Goal: Task Accomplishment & Management: Manage account settings

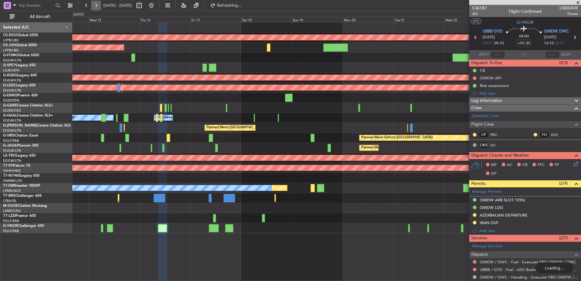
scroll to position [112, 0]
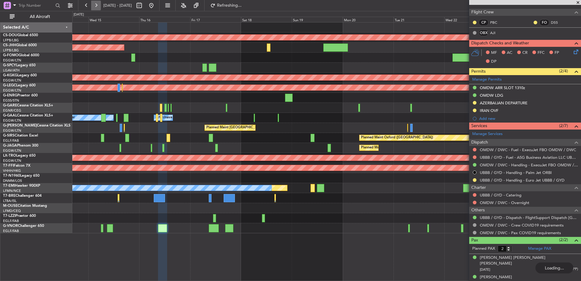
click at [95, 8] on button at bounding box center [96, 6] width 10 height 10
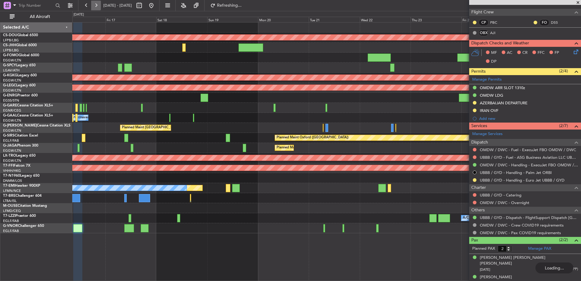
click at [95, 8] on button at bounding box center [96, 6] width 10 height 10
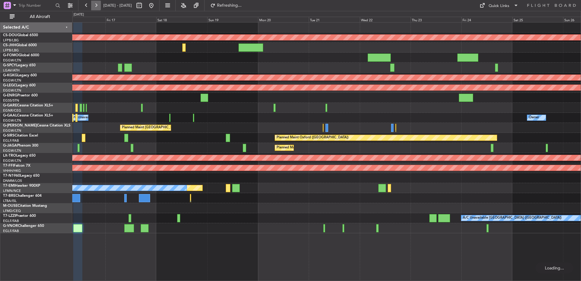
scroll to position [0, 0]
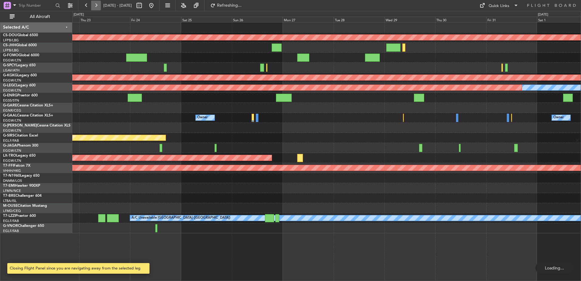
click at [95, 8] on button at bounding box center [96, 6] width 10 height 10
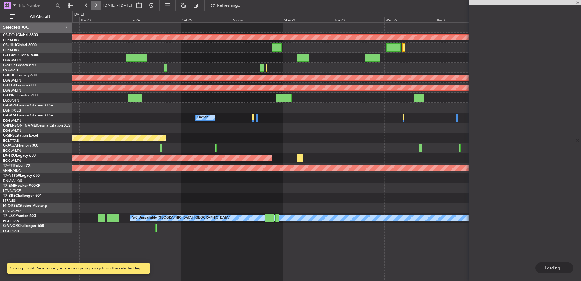
click at [95, 8] on button at bounding box center [96, 6] width 10 height 10
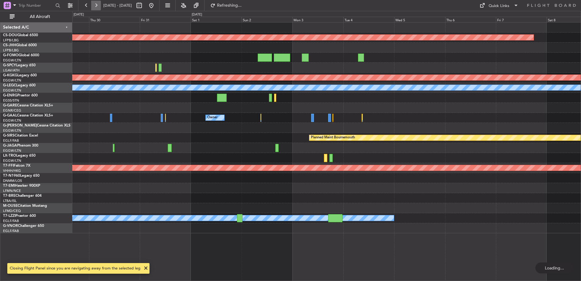
click at [95, 8] on button at bounding box center [96, 6] width 10 height 10
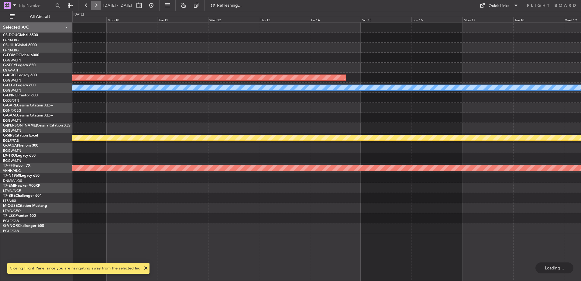
click at [95, 8] on button at bounding box center [96, 6] width 10 height 10
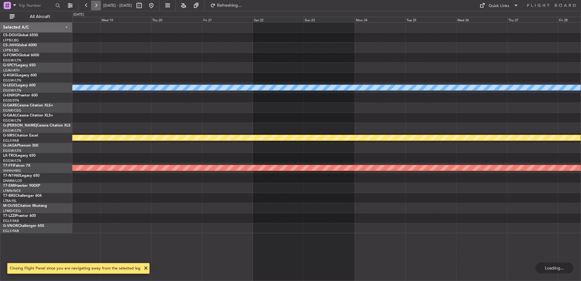
click at [95, 8] on button at bounding box center [96, 6] width 10 height 10
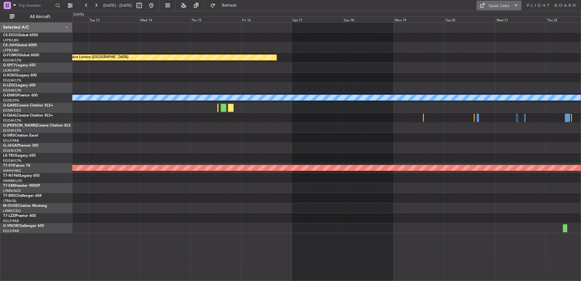
click at [493, 5] on div "Quick Links" at bounding box center [499, 6] width 21 height 6
click at [490, 16] on button "Trip Builder" at bounding box center [500, 20] width 46 height 15
click at [322, 133] on div "Planned Maint London ([GEOGRAPHIC_DATA]) Owner Planned Maint Geneva ([GEOGRAPHI…" at bounding box center [326, 127] width 509 height 211
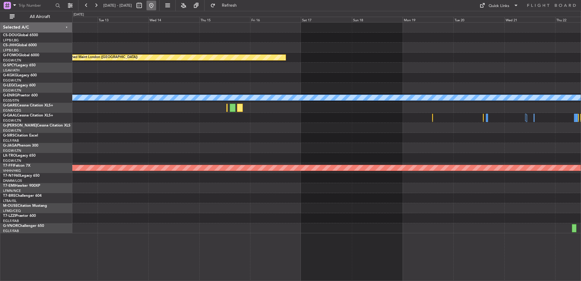
click at [156, 7] on button at bounding box center [152, 6] width 10 height 10
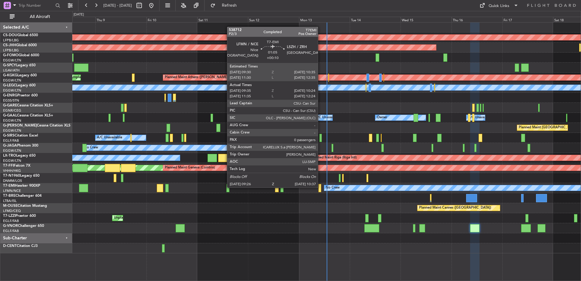
click at [277, 176] on div "Planned Maint London ([GEOGRAPHIC_DATA]) Planned Maint [GEOGRAPHIC_DATA] ([GEOG…" at bounding box center [326, 137] width 509 height 231
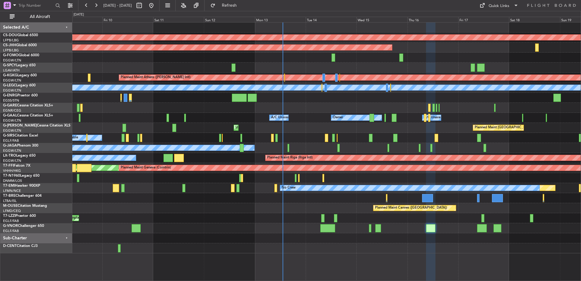
click at [216, 125] on div "Unplanned Maint [GEOGRAPHIC_DATA] ([GEOGRAPHIC_DATA]) Planned Maint [GEOGRAPHIC…" at bounding box center [326, 128] width 509 height 10
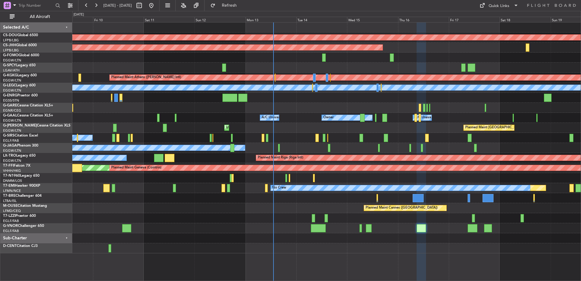
click at [320, 261] on div "Planned Maint London ([GEOGRAPHIC_DATA]) Planned Maint [GEOGRAPHIC_DATA] ([GEOG…" at bounding box center [326, 151] width 509 height 259
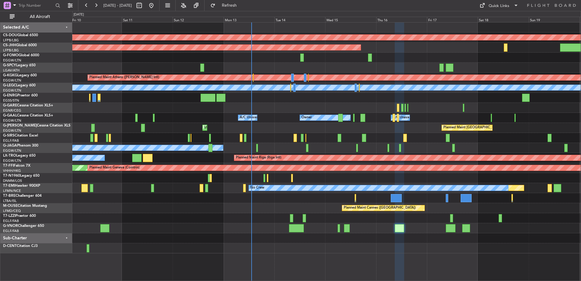
click at [247, 219] on div "Unplanned Maint [GEOGRAPHIC_DATA] ([GEOGRAPHIC_DATA])" at bounding box center [326, 218] width 509 height 10
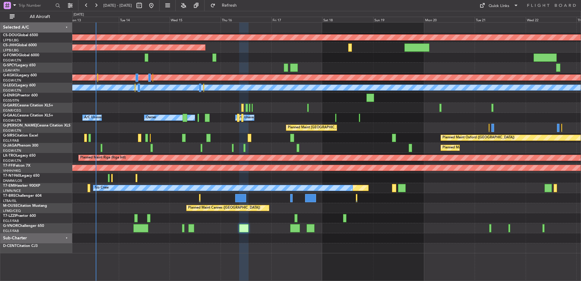
click at [430, 178] on div "Planned Maint London ([GEOGRAPHIC_DATA]) Planned Maint [GEOGRAPHIC_DATA] ([GEOG…" at bounding box center [326, 137] width 509 height 231
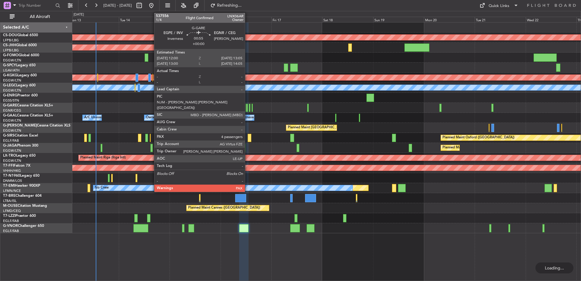
click at [248, 108] on div at bounding box center [247, 108] width 2 height 8
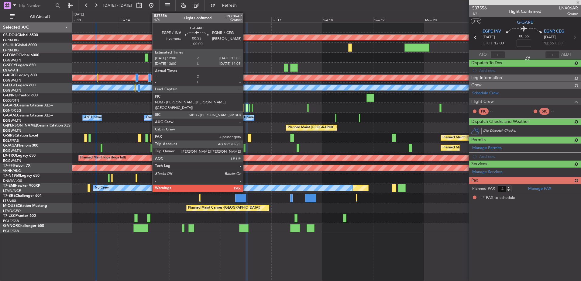
click at [246, 108] on div at bounding box center [247, 108] width 2 height 8
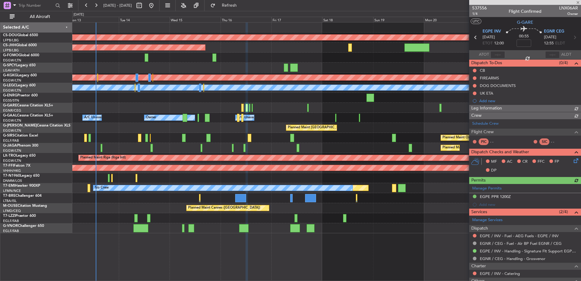
click at [475, 78] on div "537556 1/4 Flight Confirmed LNX06AR Owner UTC G-[GEOGRAPHIC_DATA] INV [DATE] ET…" at bounding box center [525, 195] width 112 height 380
click at [475, 78] on button at bounding box center [475, 78] width 4 height 4
click at [348, 115] on div "Owner A/C Unavailable Owner A/C Unavailable Owner" at bounding box center [326, 118] width 509 height 10
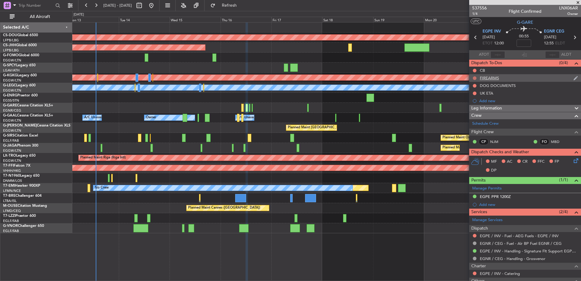
click at [475, 78] on button at bounding box center [475, 78] width 4 height 4
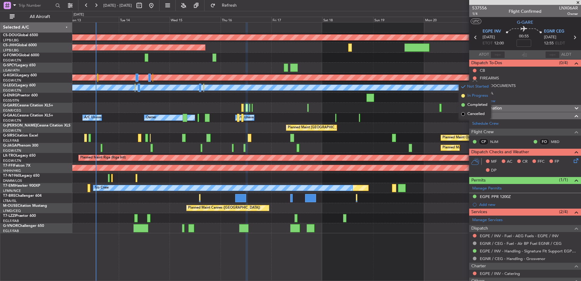
click at [473, 97] on span "In Progress" at bounding box center [478, 96] width 21 height 6
click at [475, 87] on mat-tooltip-component "Not Started" at bounding box center [474, 95] width 29 height 16
click at [475, 86] on button at bounding box center [475, 86] width 4 height 4
click at [469, 121] on span "Cancelled" at bounding box center [476, 122] width 17 height 6
click at [478, 5] on span "537556" at bounding box center [479, 8] width 15 height 6
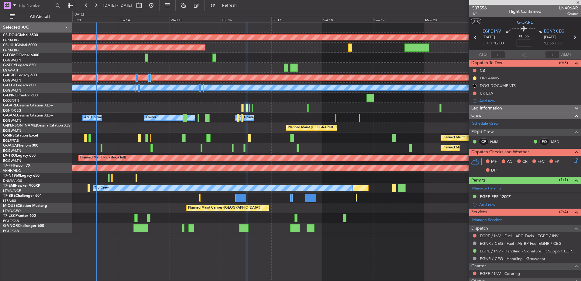
scroll to position [98, 0]
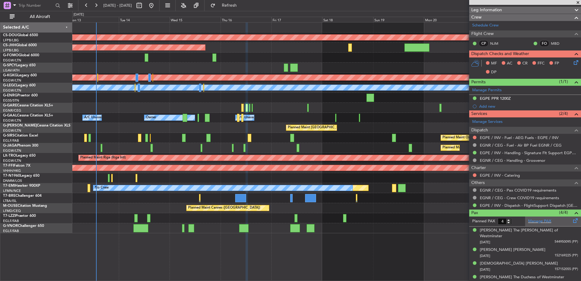
click at [525, 219] on div "Manage PAX" at bounding box center [553, 221] width 56 height 10
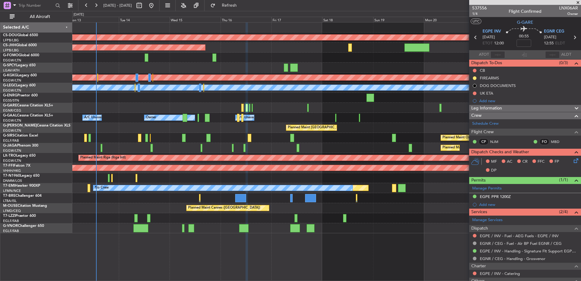
scroll to position [76, 0]
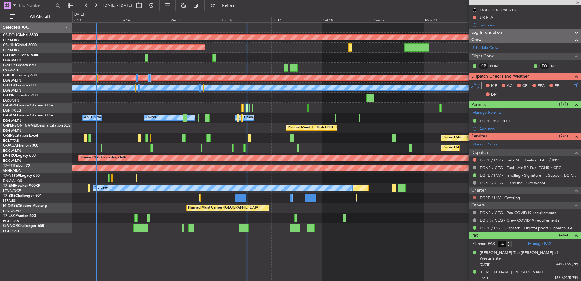
click at [473, 197] on button at bounding box center [475, 198] width 4 height 4
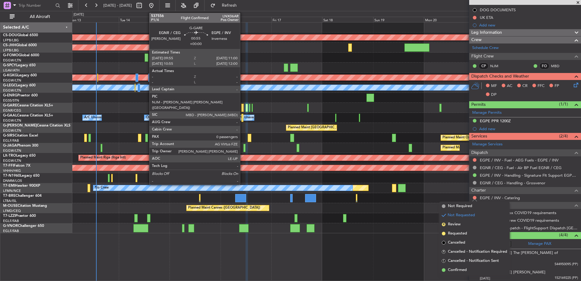
click at [242, 107] on div at bounding box center [242, 108] width 2 height 8
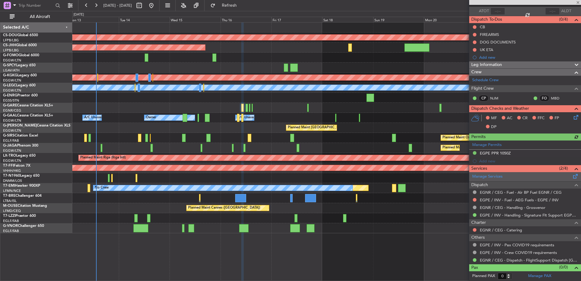
scroll to position [43, 0]
click at [473, 229] on button at bounding box center [475, 230] width 4 height 4
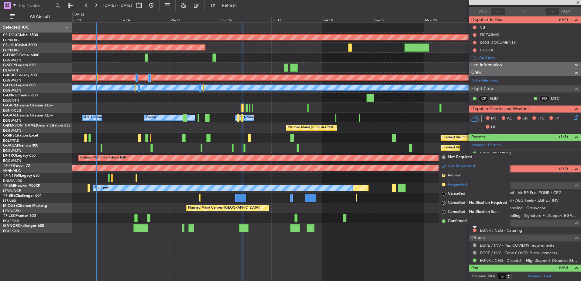
click at [461, 182] on span "Requested" at bounding box center [457, 184] width 19 height 6
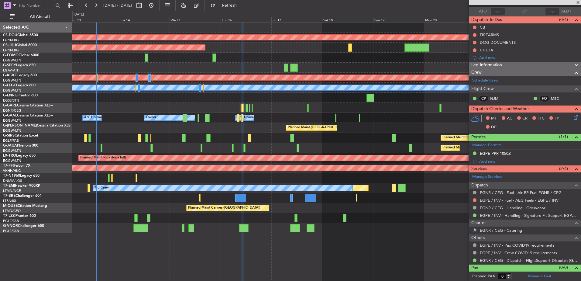
click at [408, 246] on div "Planned Maint London ([GEOGRAPHIC_DATA]) Planned Maint [GEOGRAPHIC_DATA] ([GEOG…" at bounding box center [326, 151] width 509 height 259
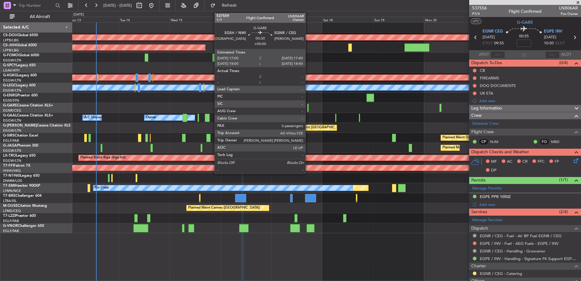
click at [308, 109] on div at bounding box center [308, 108] width 2 height 8
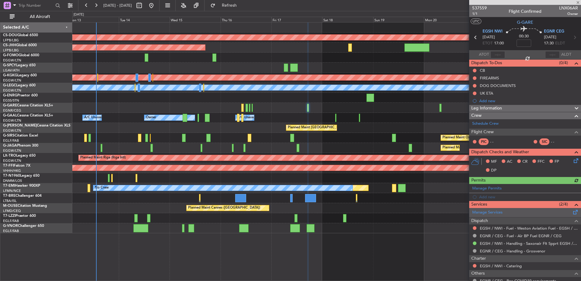
scroll to position [36, 0]
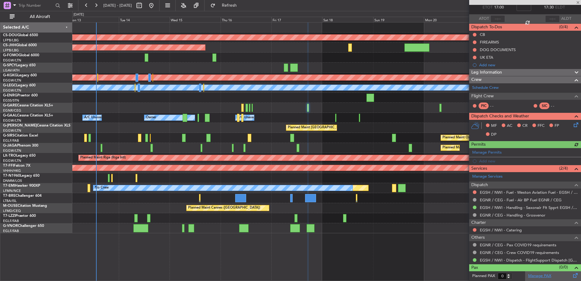
click at [537, 278] on link "Manage PAX" at bounding box center [539, 276] width 23 height 6
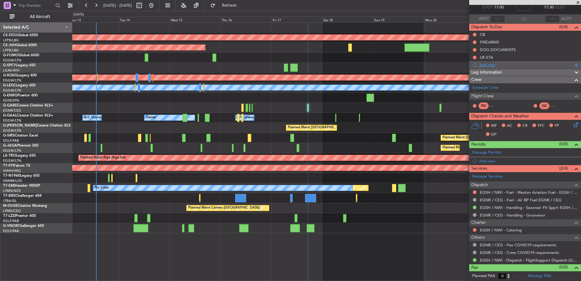
scroll to position [0, 0]
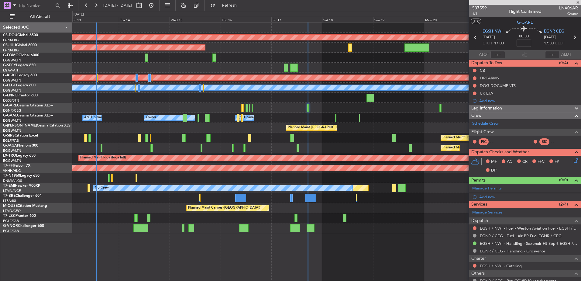
click at [483, 5] on span "537559" at bounding box center [479, 8] width 15 height 6
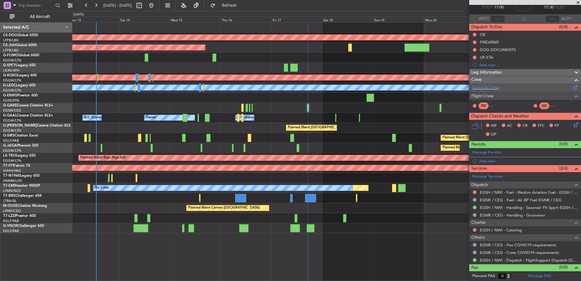
click at [505, 86] on div "Schedule Crew" at bounding box center [525, 87] width 112 height 9
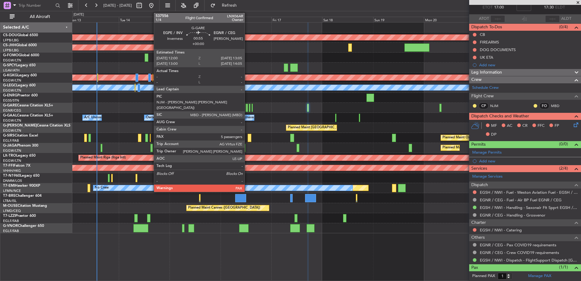
click at [247, 107] on div at bounding box center [247, 108] width 2 height 8
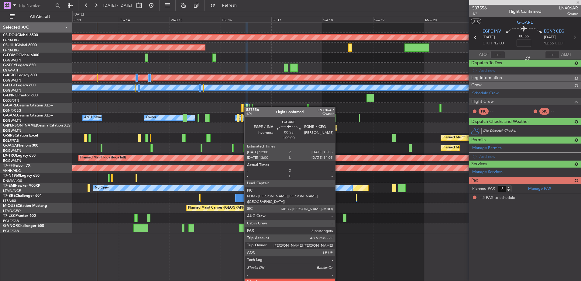
scroll to position [0, 0]
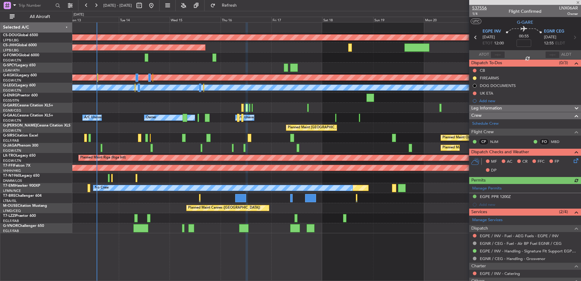
click at [485, 6] on span "537556" at bounding box center [479, 8] width 15 height 6
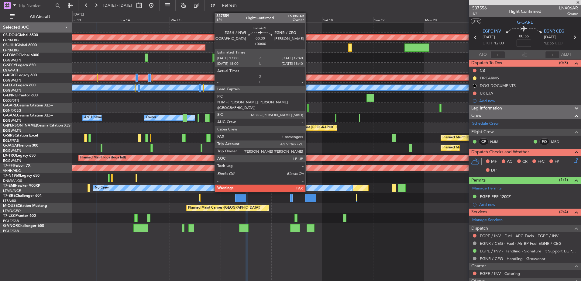
click at [308, 110] on div at bounding box center [308, 108] width 2 height 8
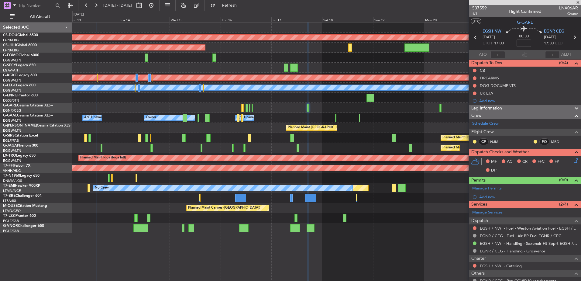
click at [474, 7] on span "537559" at bounding box center [479, 8] width 15 height 6
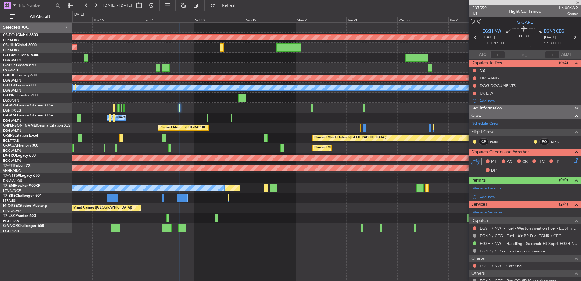
click at [317, 124] on div "Planned Maint London ([GEOGRAPHIC_DATA]) Planned Maint [GEOGRAPHIC_DATA] ([GEOG…" at bounding box center [326, 127] width 509 height 211
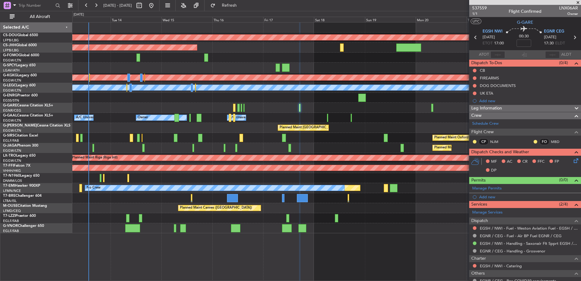
click at [254, 116] on div "Owner A/C Unavailable Owner A/C Unavailable Owner" at bounding box center [326, 118] width 509 height 10
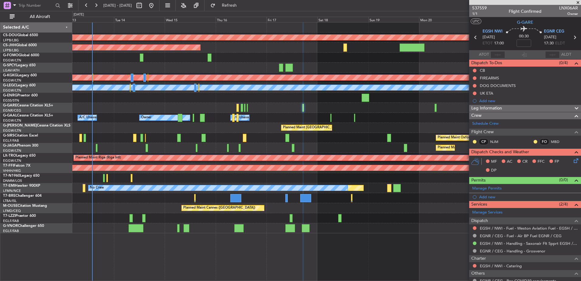
click at [575, 1] on span at bounding box center [578, 2] width 6 height 5
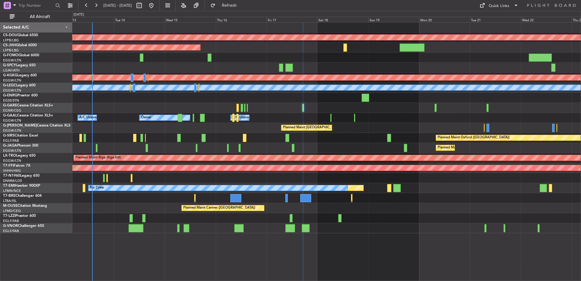
type input "0"
click at [504, 6] on div "Quick Links" at bounding box center [499, 6] width 21 height 6
click at [493, 17] on button "Trip Builder" at bounding box center [500, 20] width 46 height 15
click at [256, 104] on div at bounding box center [326, 108] width 509 height 10
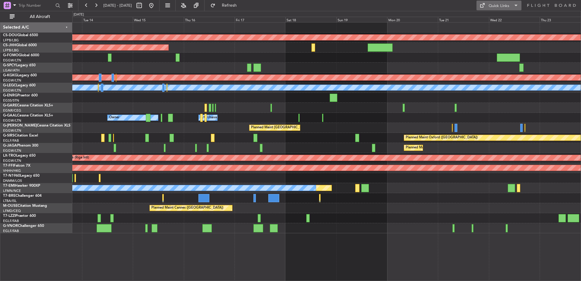
click at [507, 9] on button "Quick Links" at bounding box center [499, 6] width 45 height 10
click at [498, 18] on button "Trip Builder" at bounding box center [500, 20] width 46 height 15
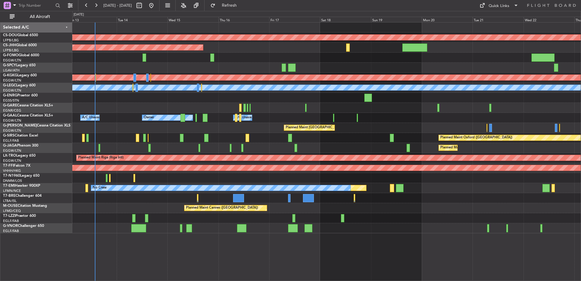
click at [332, 126] on div "Planned Maint London ([GEOGRAPHIC_DATA]) Planned Maint [GEOGRAPHIC_DATA] ([GEOG…" at bounding box center [326, 127] width 509 height 211
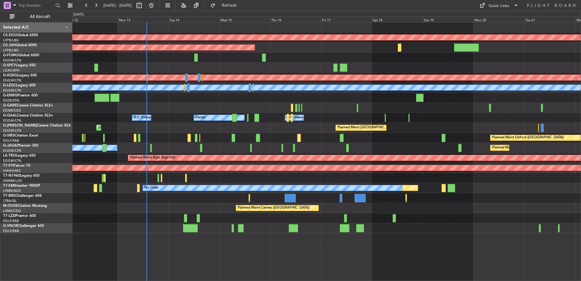
click at [328, 151] on div "Planned Maint London ([GEOGRAPHIC_DATA]) Planned Maint [GEOGRAPHIC_DATA] ([GEOG…" at bounding box center [326, 127] width 509 height 211
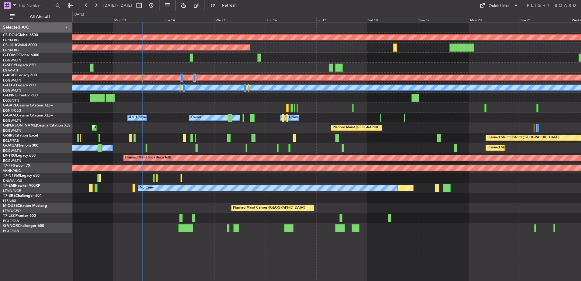
click at [270, 119] on div "Planned Maint London ([GEOGRAPHIC_DATA]) Planned Maint [GEOGRAPHIC_DATA] ([GEOG…" at bounding box center [326, 127] width 509 height 211
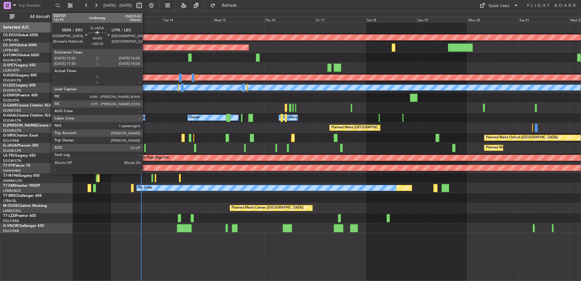
click at [145, 145] on div at bounding box center [145, 148] width 2 height 8
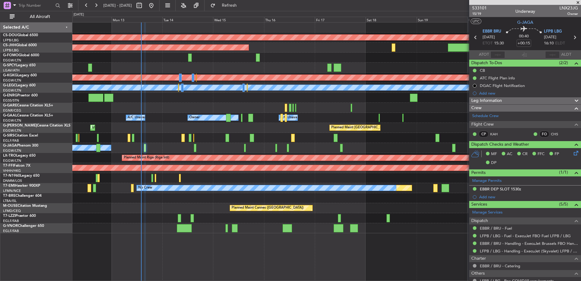
click at [495, 101] on span "Leg Information" at bounding box center [487, 100] width 31 height 7
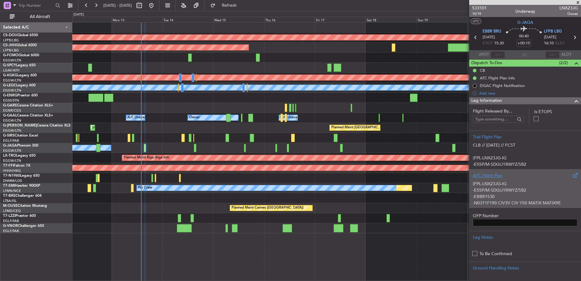
scroll to position [13, 0]
click at [520, 187] on p "-N0371F190 CIV3V CIV Y50 MATIX MATIX9E" at bounding box center [525, 190] width 105 height 6
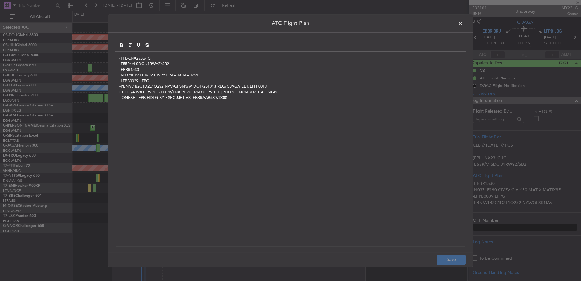
click at [146, 80] on p "-LFPB0039 LFPG" at bounding box center [290, 80] width 342 height 5
drag, startPoint x: 154, startPoint y: 80, endPoint x: 140, endPoint y: 80, distance: 14.3
click at [140, 80] on p "-LFPB0039 LFPG" at bounding box center [290, 80] width 342 height 5
click at [174, 85] on p "-PBN/A1B2C1D2L1O2S2 NAV/GPSRNAV DOF/251013 REG/GJAGA EET/LFFF0013" at bounding box center [290, 86] width 342 height 5
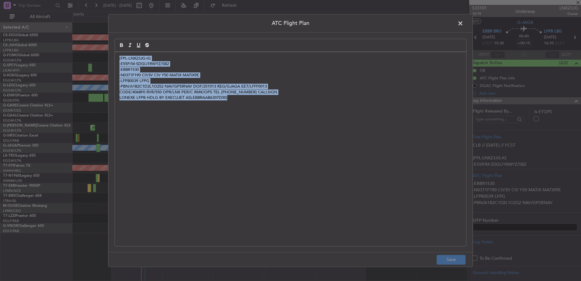
drag, startPoint x: 248, startPoint y: 96, endPoint x: 73, endPoint y: 67, distance: 176.9
click at [73, 67] on div "ATC Flight Plan (FPL-LNX23JG-IG -E55P/M-SDGIJ1RWYZ/SB2 -EBBR1530 -N0371F190 CIV…" at bounding box center [290, 140] width 581 height 281
click at [249, 118] on div "(FPL-LNX23JG-IG -E55P/M-SDGIJ1RWYZ/SB2 -EBBR1530 -N0371F190 CIV3V CIV Y50 MATIX…" at bounding box center [290, 149] width 351 height 194
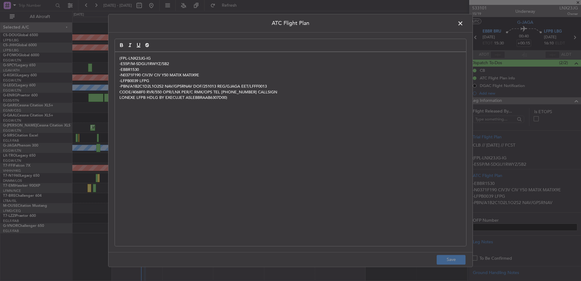
click at [464, 19] on span at bounding box center [464, 25] width 0 height 12
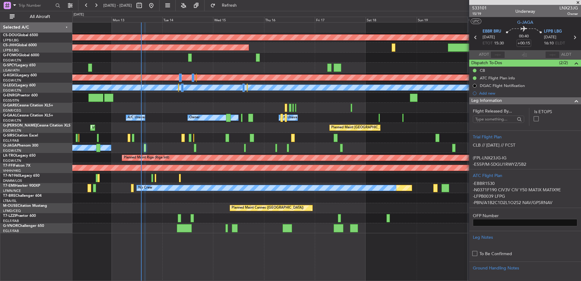
click at [579, 3] on span at bounding box center [578, 2] width 6 height 5
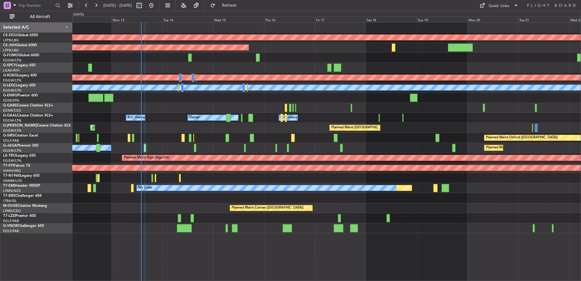
type input "0"
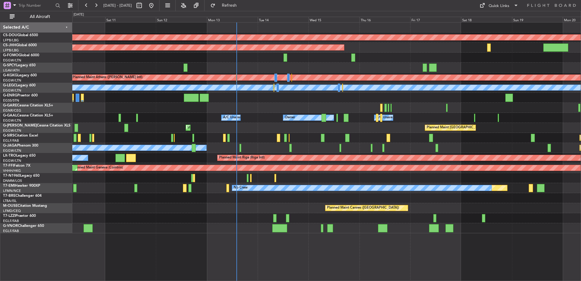
click at [433, 200] on div at bounding box center [326, 198] width 509 height 10
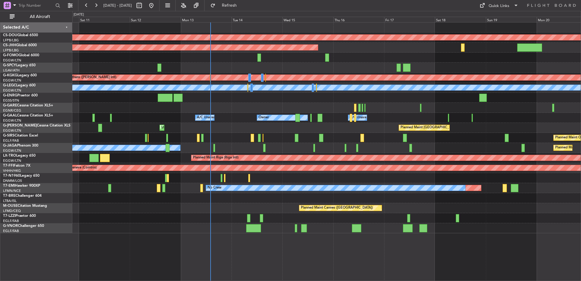
click at [112, 103] on div at bounding box center [326, 108] width 509 height 10
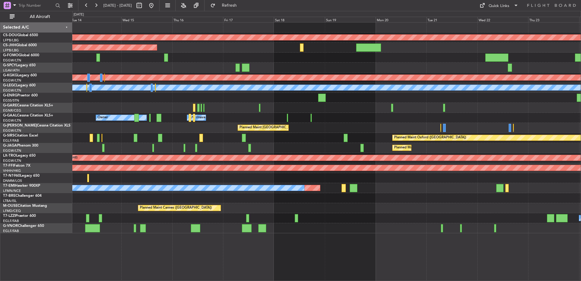
click at [77, 132] on div "Planned Maint [GEOGRAPHIC_DATA] ([GEOGRAPHIC_DATA]) Unplanned Maint [GEOGRAPHIC…" at bounding box center [326, 128] width 509 height 10
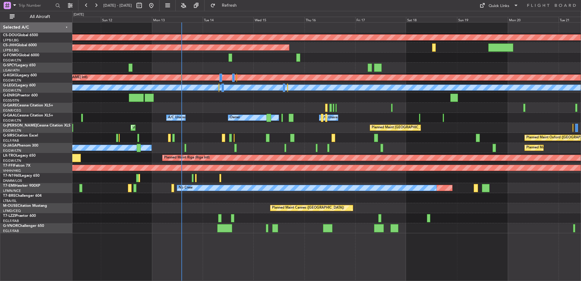
click at [113, 126] on div "Planned Maint London ([GEOGRAPHIC_DATA]) Planned Maint [GEOGRAPHIC_DATA] ([GEOG…" at bounding box center [326, 127] width 509 height 211
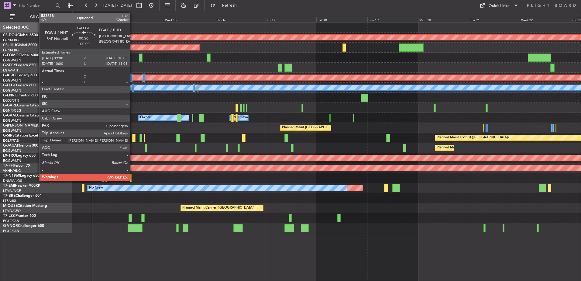
click at [133, 89] on div at bounding box center [133, 88] width 2 height 8
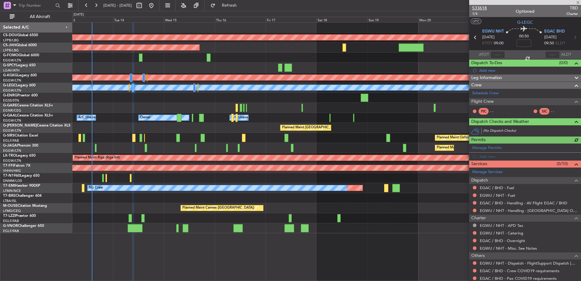
click at [485, 8] on span "533618" at bounding box center [479, 8] width 15 height 6
click at [369, 126] on div "Planned Maint [GEOGRAPHIC_DATA] ([GEOGRAPHIC_DATA]) Unplanned Maint [GEOGRAPHIC…" at bounding box center [326, 128] width 509 height 10
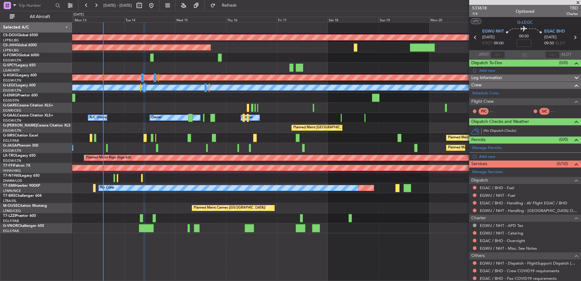
click at [353, 146] on div "Planned Maint London ([GEOGRAPHIC_DATA]) Planned Maint [GEOGRAPHIC_DATA] ([GEOG…" at bounding box center [326, 127] width 509 height 211
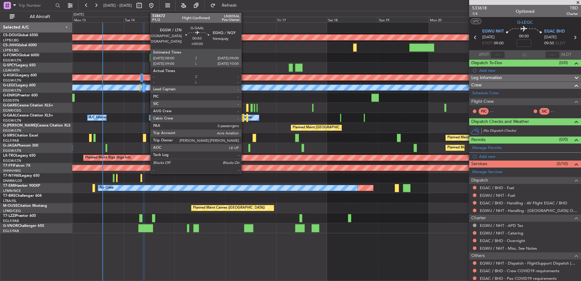
click at [244, 118] on div at bounding box center [243, 118] width 2 height 8
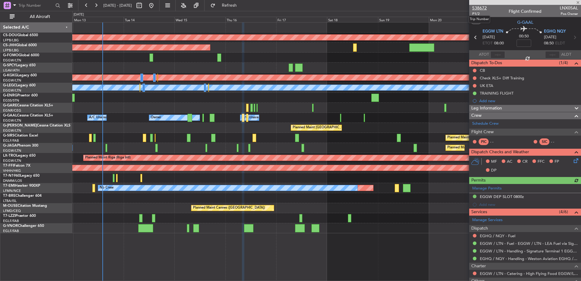
click at [483, 6] on span "538672" at bounding box center [479, 8] width 15 height 6
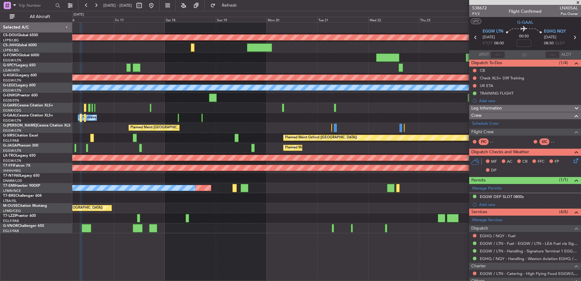
click at [173, 108] on div at bounding box center [326, 108] width 509 height 10
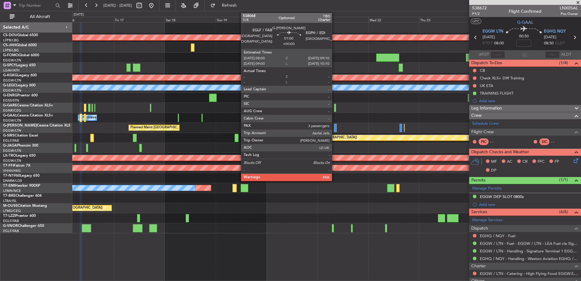
click at [335, 129] on div at bounding box center [335, 128] width 3 height 8
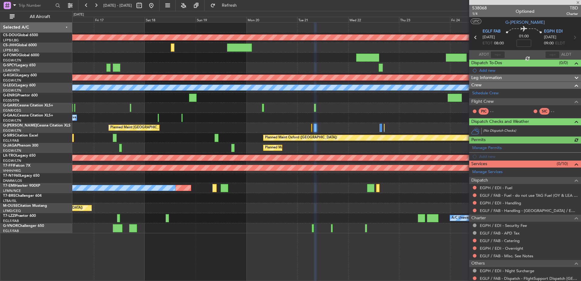
click at [322, 109] on div at bounding box center [326, 108] width 509 height 10
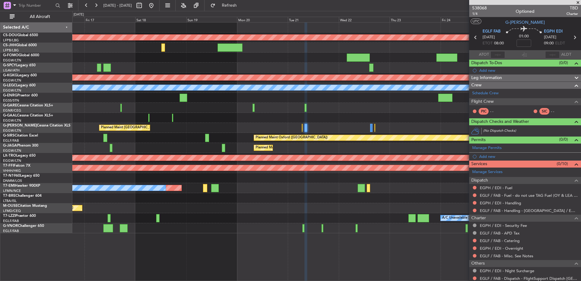
click at [254, 106] on div at bounding box center [254, 108] width 2 height 8
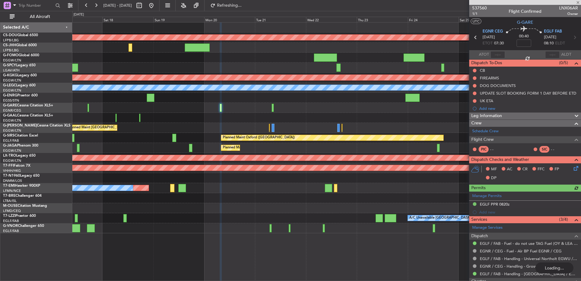
click at [261, 150] on div "Planned Maint [GEOGRAPHIC_DATA] ([GEOGRAPHIC_DATA])" at bounding box center [326, 148] width 509 height 10
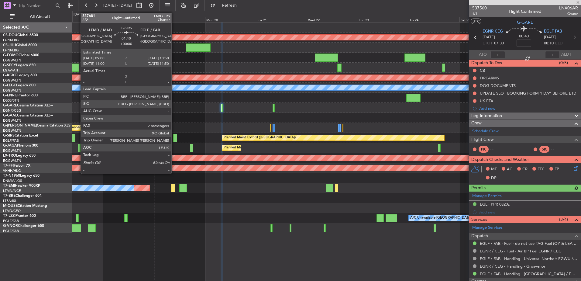
click at [174, 139] on div at bounding box center [175, 138] width 4 height 8
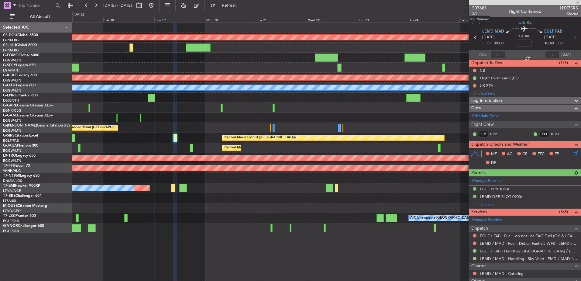
click at [480, 9] on span "537681" at bounding box center [479, 8] width 15 height 6
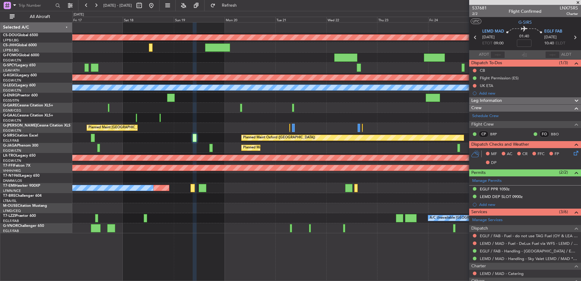
click at [221, 219] on div "A/C Unavailable [GEOGRAPHIC_DATA] ([GEOGRAPHIC_DATA])" at bounding box center [326, 218] width 509 height 10
click at [478, 9] on span "537681" at bounding box center [479, 8] width 15 height 6
click at [231, 1] on button "Refresh" at bounding box center [226, 6] width 36 height 10
click at [386, 145] on div "Planned Maint [GEOGRAPHIC_DATA] ([GEOGRAPHIC_DATA])" at bounding box center [326, 148] width 509 height 10
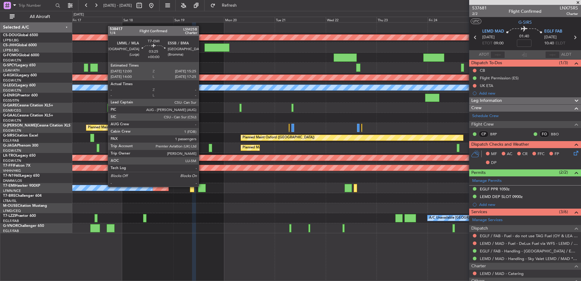
click at [202, 186] on div at bounding box center [201, 188] width 7 height 8
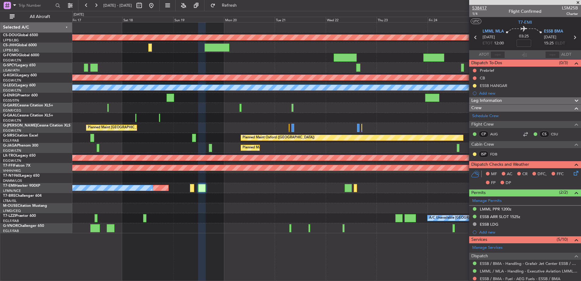
click at [479, 5] on span "538417" at bounding box center [479, 8] width 15 height 6
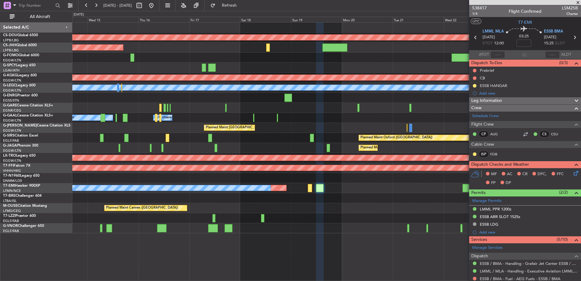
click at [330, 178] on div "Planned Maint London ([GEOGRAPHIC_DATA]) Planned Maint [GEOGRAPHIC_DATA] ([GEOG…" at bounding box center [326, 127] width 509 height 211
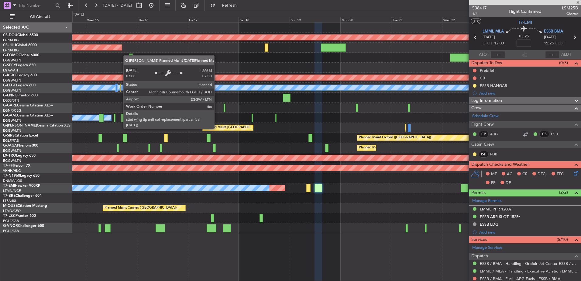
click at [478, 132] on fb-app "[DATE] - [DATE] Refresh Quick Links All Aircraft Planned Maint [GEOGRAPHIC_DATA…" at bounding box center [290, 143] width 581 height 276
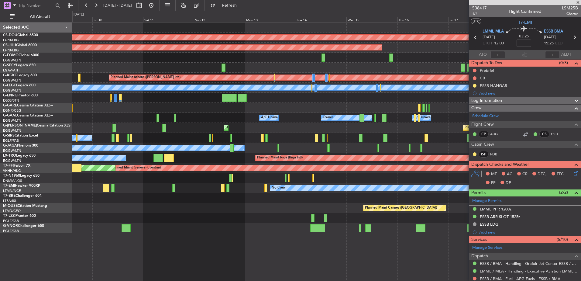
click at [442, 172] on div "Planned Maint London ([GEOGRAPHIC_DATA]) Planned Maint [GEOGRAPHIC_DATA] ([GEOG…" at bounding box center [326, 127] width 509 height 211
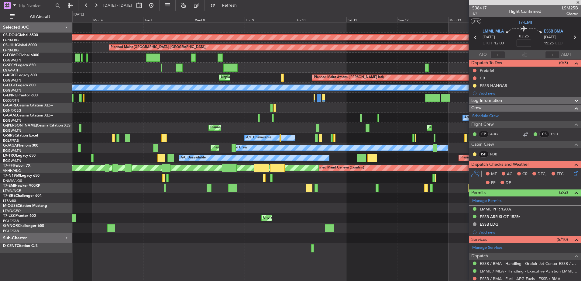
click at [456, 131] on div "Unplanned Maint [GEOGRAPHIC_DATA] ([GEOGRAPHIC_DATA]) Planned Maint [GEOGRAPHIC…" at bounding box center [326, 128] width 509 height 10
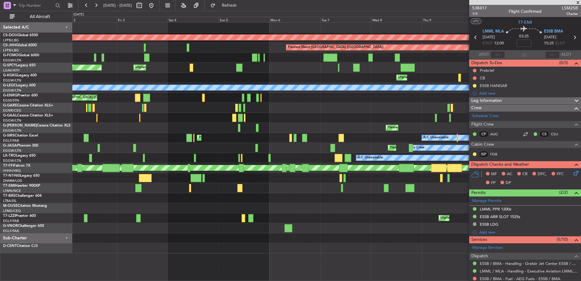
click at [66, 109] on div "Planned Maint London ([GEOGRAPHIC_DATA]) Planned Maint [GEOGRAPHIC_DATA] ([GEOG…" at bounding box center [290, 146] width 581 height 270
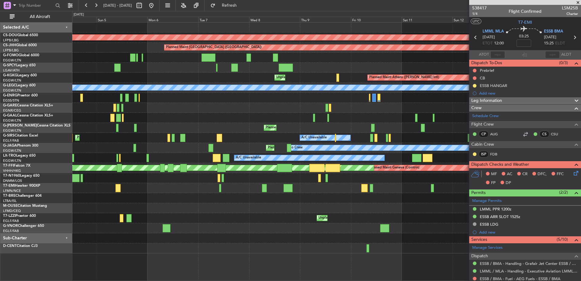
click at [88, 110] on div "Planned Maint London ([GEOGRAPHIC_DATA]) Planned Maint [GEOGRAPHIC_DATA] ([GEOG…" at bounding box center [290, 146] width 581 height 270
click at [88, 124] on div "Planned Maint [GEOGRAPHIC_DATA] ([GEOGRAPHIC_DATA]) Unplanned Maint [GEOGRAPHIC…" at bounding box center [326, 128] width 509 height 10
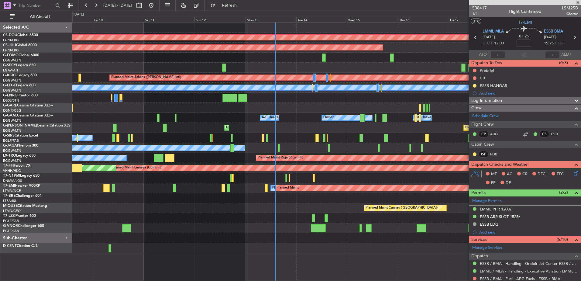
click at [146, 119] on div "A/C Unavailable Owner Owner A/C Unavailable" at bounding box center [326, 118] width 509 height 10
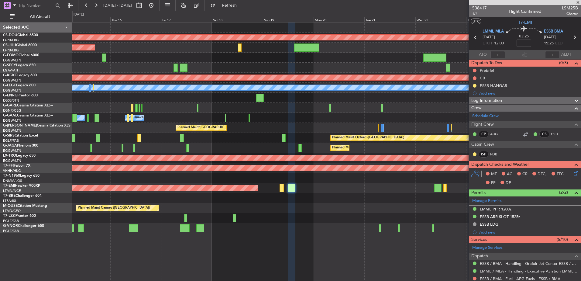
click at [203, 136] on div "Planned Maint London ([GEOGRAPHIC_DATA]) Planned Maint [GEOGRAPHIC_DATA] ([GEOG…" at bounding box center [326, 127] width 509 height 211
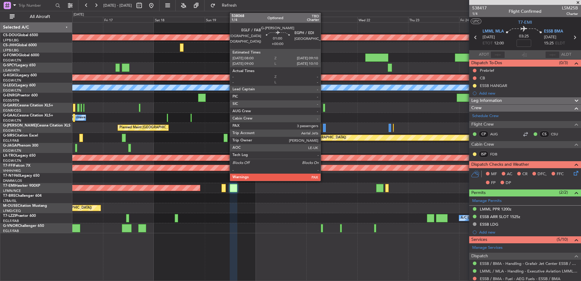
click at [323, 128] on div at bounding box center [324, 128] width 3 height 8
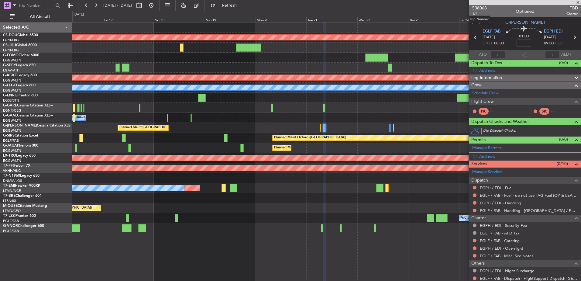
click at [483, 8] on span "538068" at bounding box center [479, 8] width 15 height 6
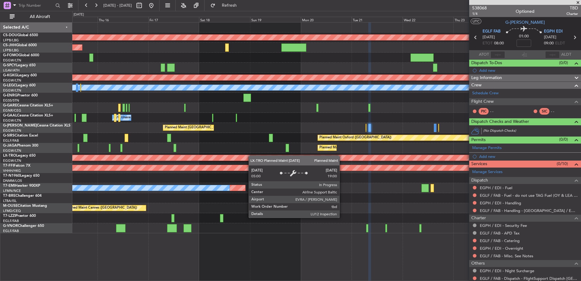
click at [257, 156] on div "Planned Maint London ([GEOGRAPHIC_DATA]) Planned Maint [GEOGRAPHIC_DATA] ([GEOG…" at bounding box center [326, 127] width 509 height 211
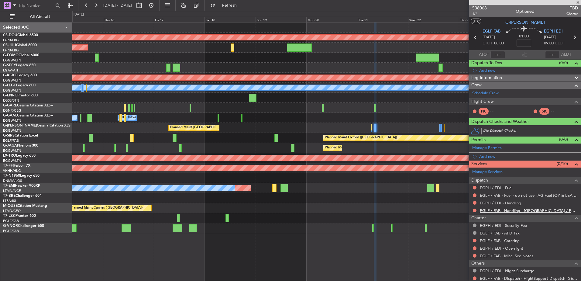
scroll to position [40, 0]
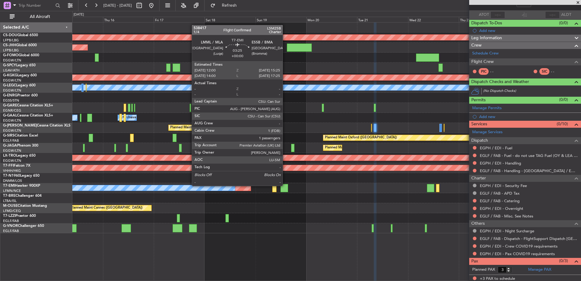
click at [288, 188] on div at bounding box center [284, 188] width 7 height 8
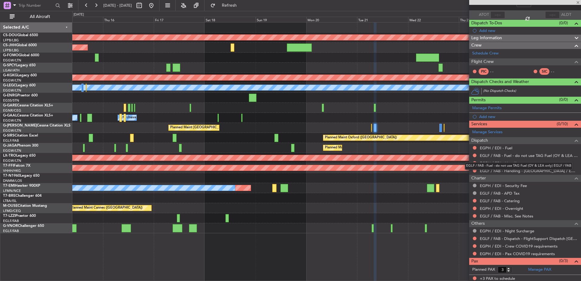
type input "1"
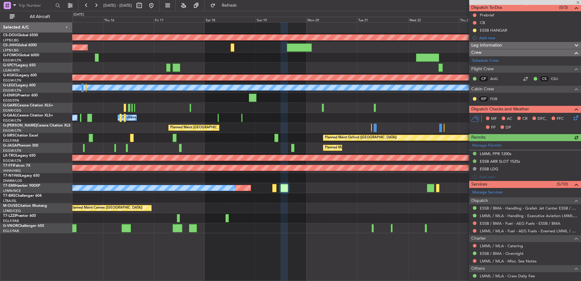
scroll to position [100, 0]
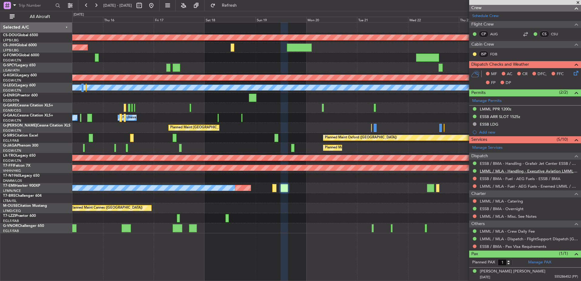
click at [517, 171] on link "LMML / MLA - Handling - Executive Aviation LMML / MLA" at bounding box center [529, 170] width 98 height 5
click at [474, 217] on button at bounding box center [475, 216] width 4 height 4
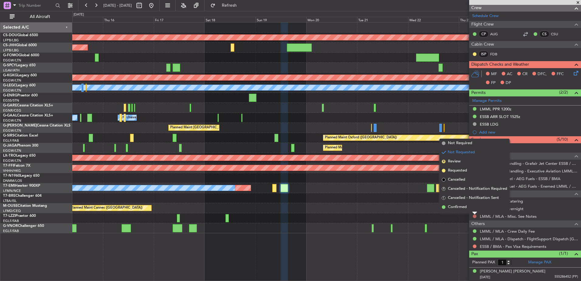
click at [475, 217] on button at bounding box center [475, 216] width 4 height 4
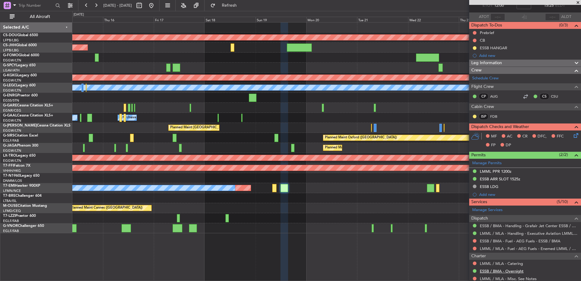
scroll to position [38, 0]
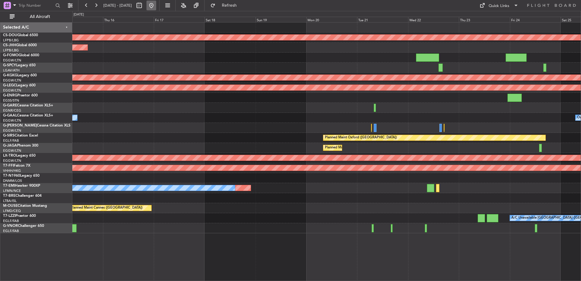
click at [156, 5] on button at bounding box center [152, 6] width 10 height 10
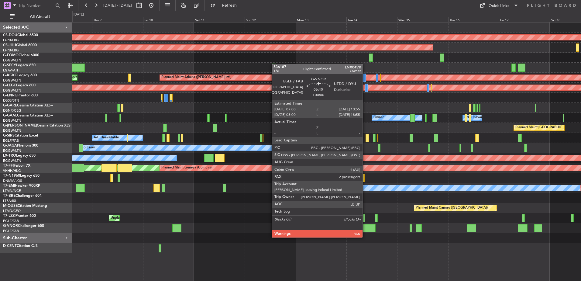
click at [365, 231] on div at bounding box center [368, 228] width 15 height 8
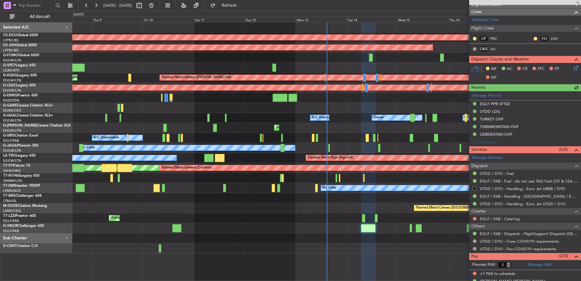
scroll to position [103, 0]
click at [496, 206] on link "UTDD / DYU - Handling - Euro Jet UTDD / DYU" at bounding box center [523, 204] width 86 height 5
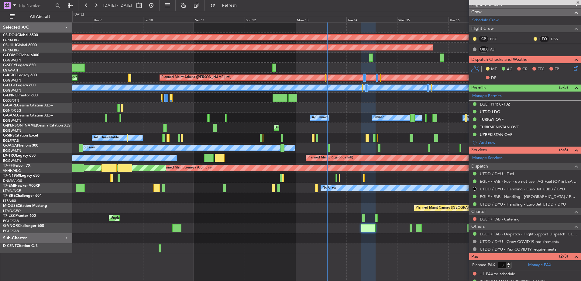
click at [194, 157] on div "Planned Maint London ([GEOGRAPHIC_DATA]) Planned Maint [GEOGRAPHIC_DATA] ([GEOG…" at bounding box center [326, 137] width 509 height 231
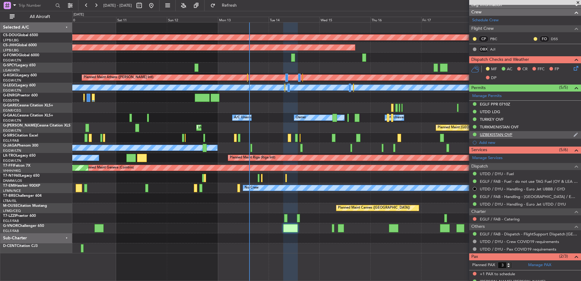
scroll to position [127, 0]
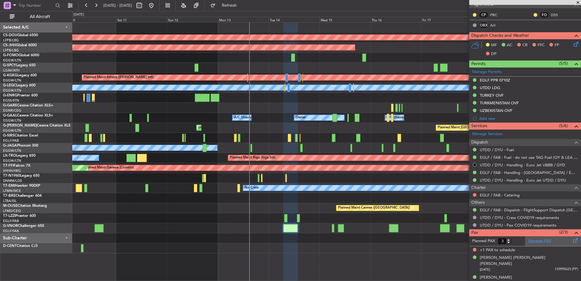
click at [532, 241] on link "Manage PAX" at bounding box center [539, 241] width 23 height 6
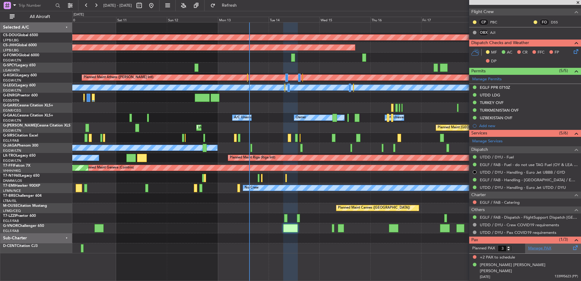
scroll to position [114, 0]
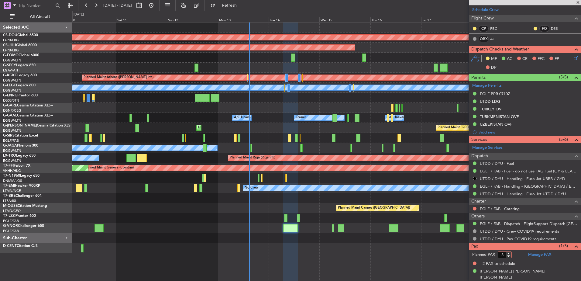
click at [507, 257] on input "3" at bounding box center [505, 254] width 14 height 7
click at [509, 257] on input "2" at bounding box center [505, 254] width 14 height 7
type input "1"
click at [509, 257] on input "1" at bounding box center [505, 254] width 14 height 7
click at [514, 257] on form "Planned PAX" at bounding box center [497, 255] width 56 height 10
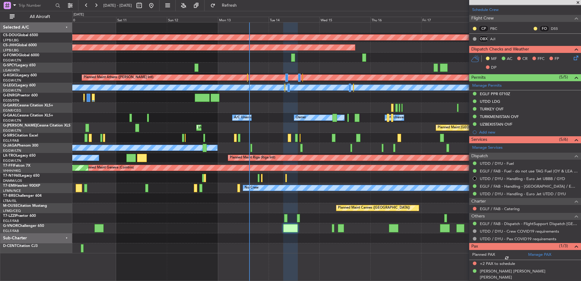
scroll to position [106, 0]
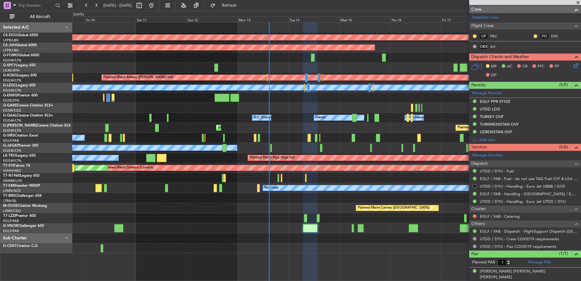
click at [411, 251] on div at bounding box center [326, 248] width 509 height 10
click at [334, 227] on div at bounding box center [326, 228] width 509 height 10
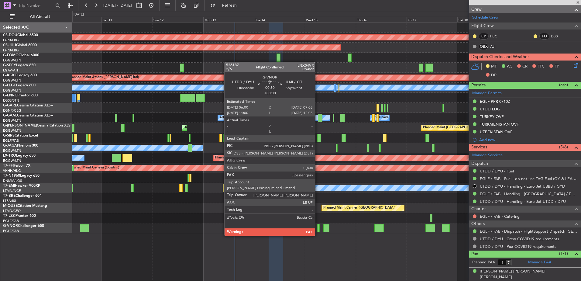
click at [312, 230] on div at bounding box center [326, 228] width 509 height 10
click at [317, 229] on div at bounding box center [326, 228] width 509 height 10
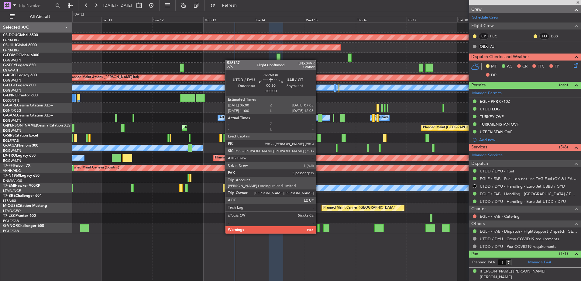
click at [319, 227] on div at bounding box center [318, 228] width 2 height 8
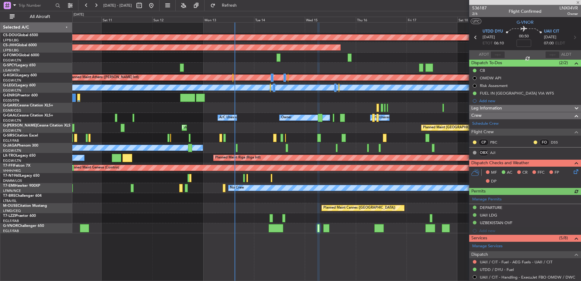
scroll to position [149, 0]
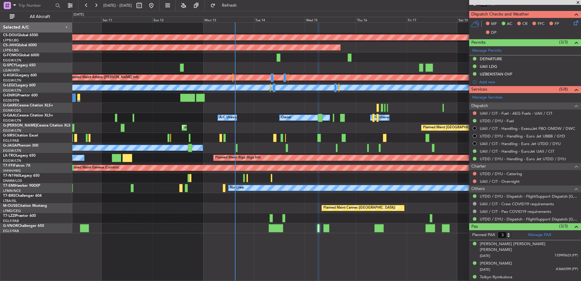
click at [240, 128] on div "Unplanned Maint [GEOGRAPHIC_DATA] ([GEOGRAPHIC_DATA]) Planned Maint [GEOGRAPHIC…" at bounding box center [326, 128] width 509 height 10
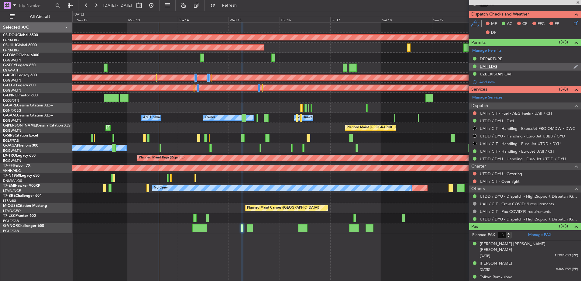
scroll to position [0, 0]
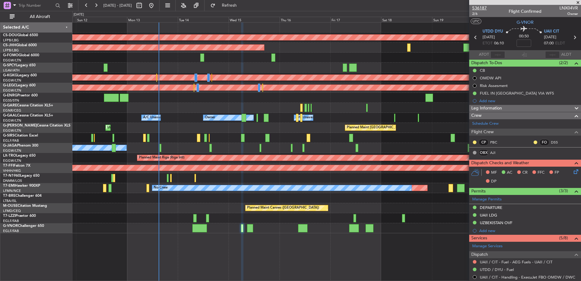
click at [484, 10] on span "536187" at bounding box center [479, 8] width 15 height 6
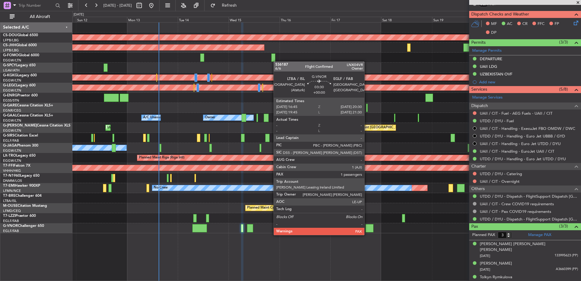
click at [368, 229] on div at bounding box center [370, 228] width 8 height 8
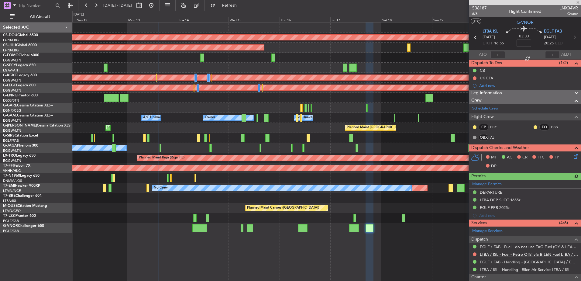
scroll to position [76, 0]
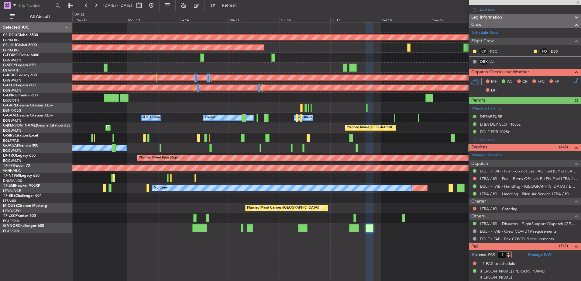
type input "1"
click at [511, 257] on input "1" at bounding box center [505, 254] width 14 height 7
click at [516, 257] on form "Planned PAX" at bounding box center [497, 255] width 56 height 10
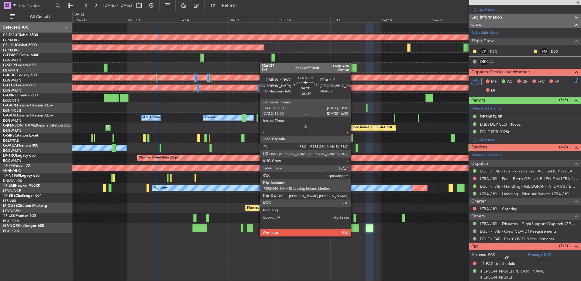
click at [354, 230] on div at bounding box center [354, 228] width 10 height 8
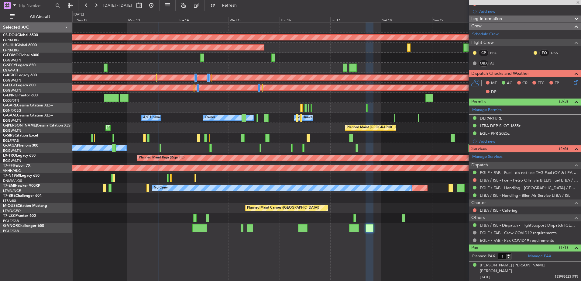
scroll to position [68, 0]
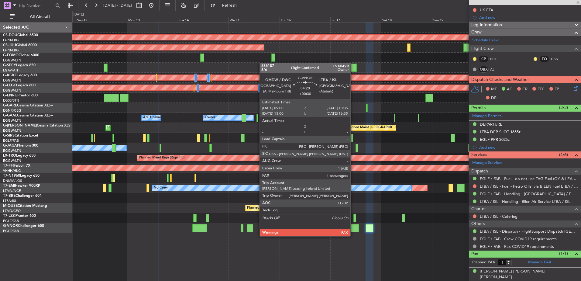
click at [353, 230] on div at bounding box center [354, 228] width 10 height 8
type input "+00:30"
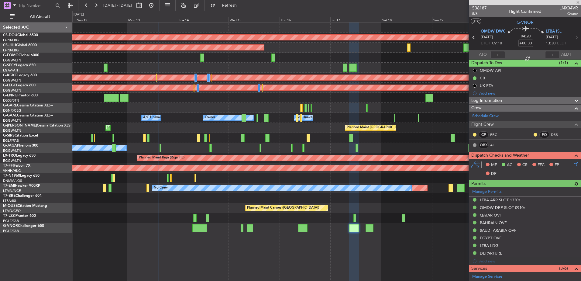
scroll to position [121, 0]
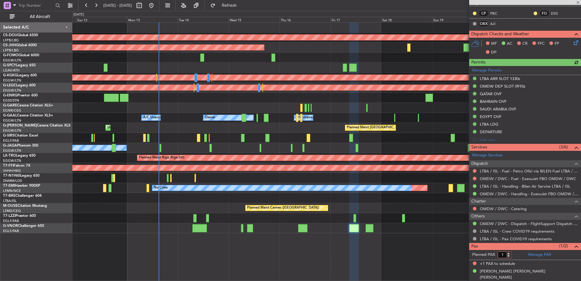
type input "1"
click at [509, 256] on input "1" at bounding box center [505, 254] width 14 height 7
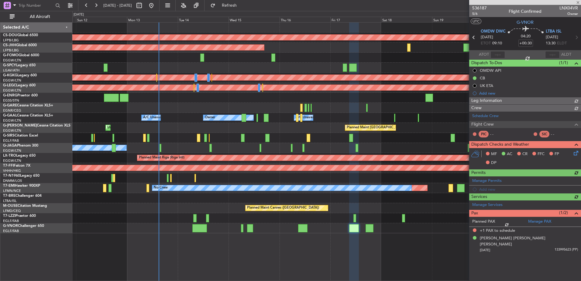
click at [522, 256] on article "536187 5/6 Flight Confirmed LNX04VR Owner UTC G-VNOR OMDW DWC [DATE] ETOT 09:10…" at bounding box center [525, 143] width 112 height 276
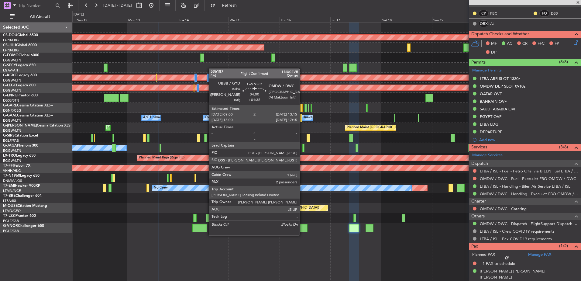
scroll to position [114, 0]
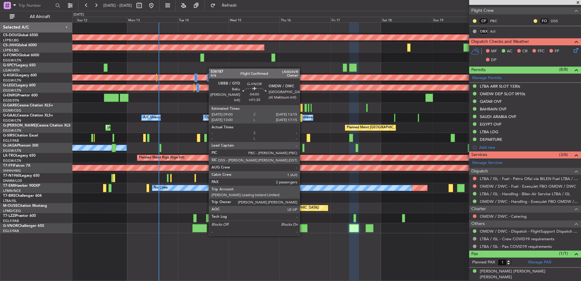
click at [302, 229] on div at bounding box center [302, 228] width 9 height 8
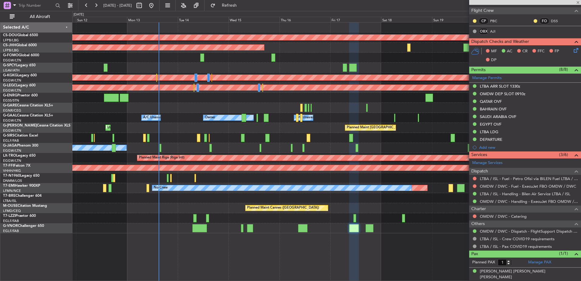
type input "+01:35"
type input "2"
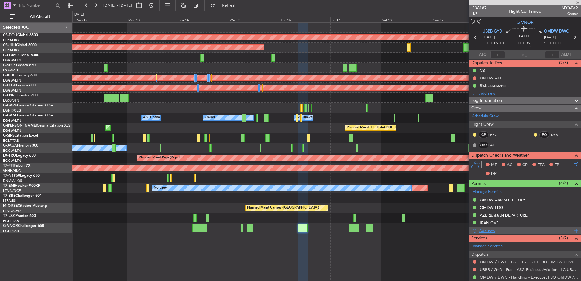
scroll to position [112, 0]
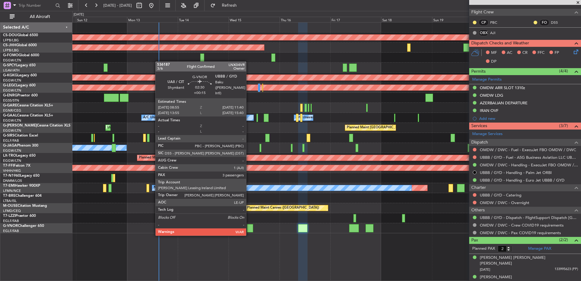
click at [249, 229] on div at bounding box center [250, 228] width 6 height 8
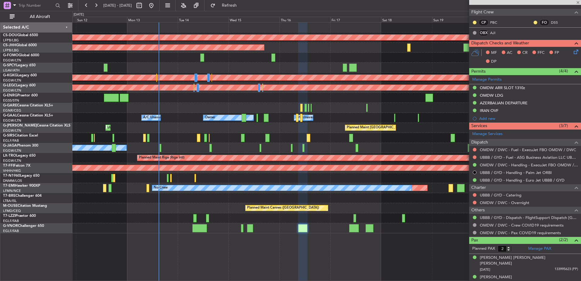
type input "+00:15"
type input "3"
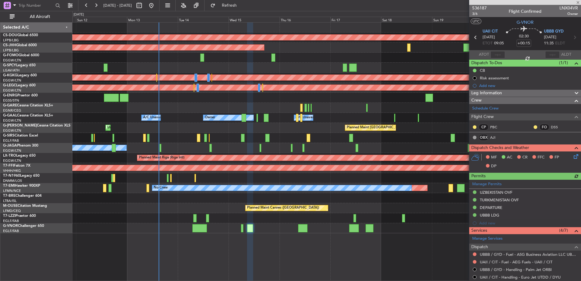
scroll to position [133, 0]
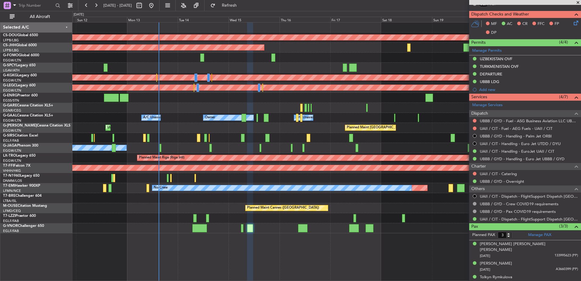
click at [240, 230] on div at bounding box center [326, 228] width 509 height 10
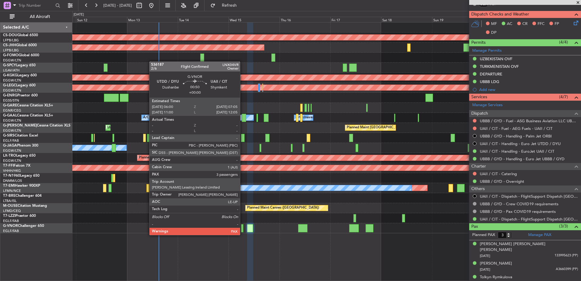
click at [243, 229] on div at bounding box center [242, 228] width 2 height 8
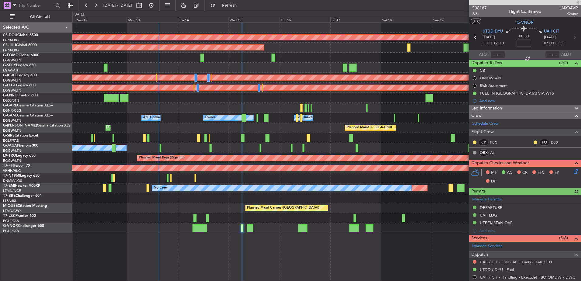
scroll to position [149, 0]
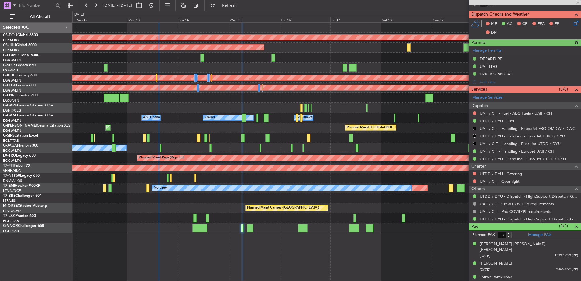
click at [187, 232] on div at bounding box center [326, 228] width 509 height 10
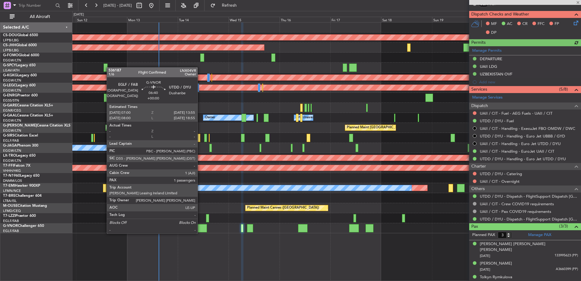
click at [201, 227] on div at bounding box center [199, 228] width 15 height 8
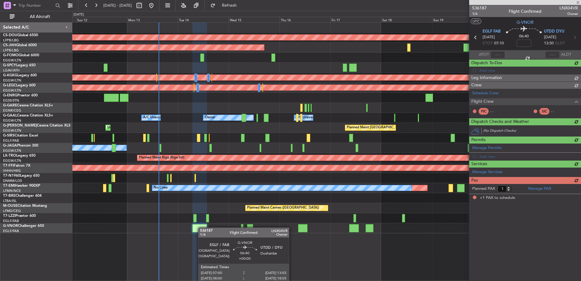
scroll to position [0, 0]
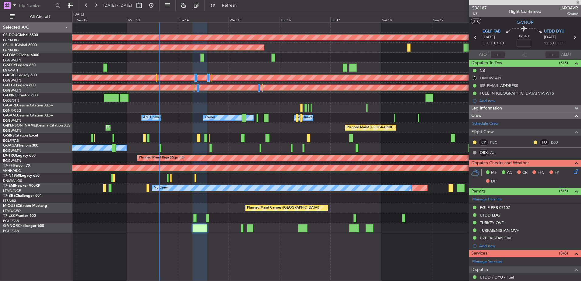
click at [271, 168] on div "Planned Maint London (Biggin Hill) Planned Maint Paris (Le Bourget) Planned Mai…" at bounding box center [326, 127] width 509 height 211
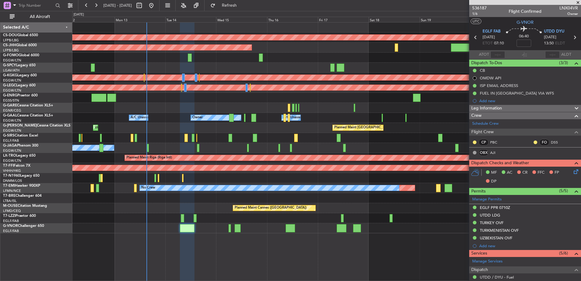
click at [165, 107] on div at bounding box center [326, 108] width 509 height 10
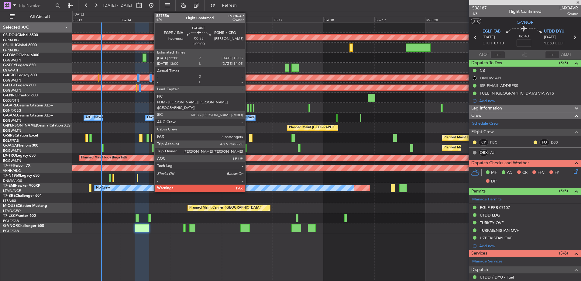
click at [248, 108] on div at bounding box center [248, 108] width 2 height 8
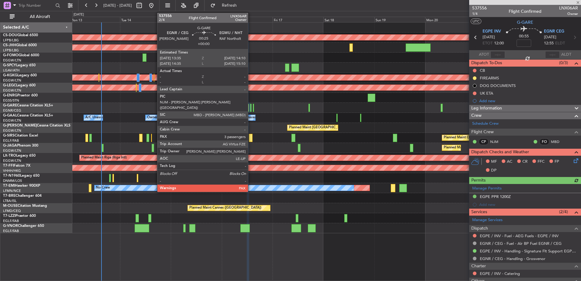
click at [251, 108] on div at bounding box center [251, 108] width 2 height 8
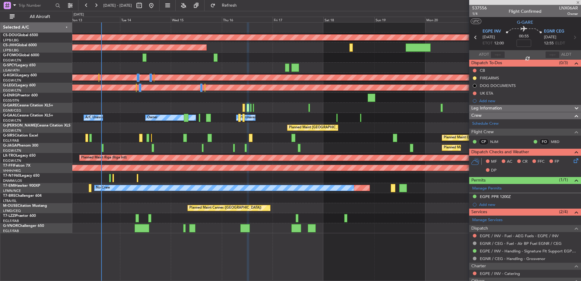
type input "3"
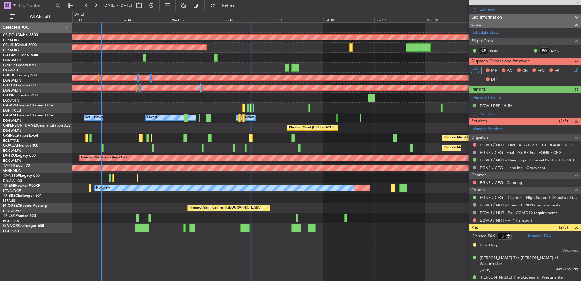
scroll to position [99, 0]
click at [536, 235] on link "Manage PAX" at bounding box center [539, 236] width 23 height 6
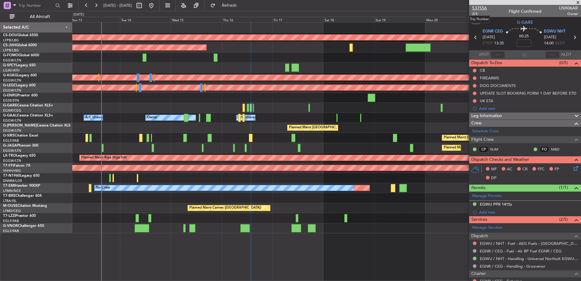
click at [481, 10] on span "537556" at bounding box center [479, 8] width 15 height 6
click at [188, 136] on div "Planned Maint Oxford ([GEOGRAPHIC_DATA])" at bounding box center [326, 138] width 509 height 10
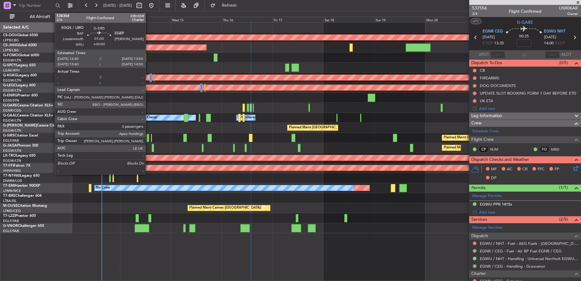
click at [148, 138] on div at bounding box center [148, 138] width 3 height 8
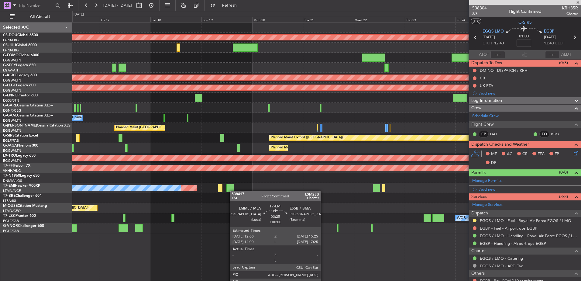
click at [233, 191] on div "Planned Maint London (Biggin Hill) Planned Maint Paris (Le Bourget) Planned Mai…" at bounding box center [326, 127] width 509 height 211
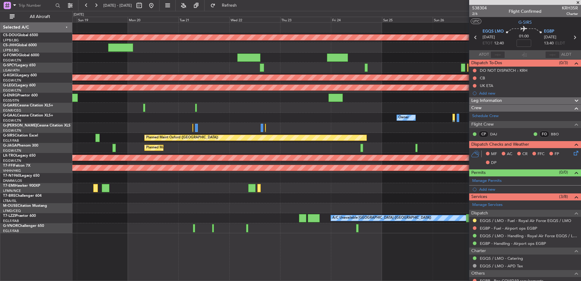
click at [144, 171] on div "Planned Maint London (Biggin Hill) Planned Maint Athens (Eleftherios Venizelos …" at bounding box center [326, 127] width 509 height 211
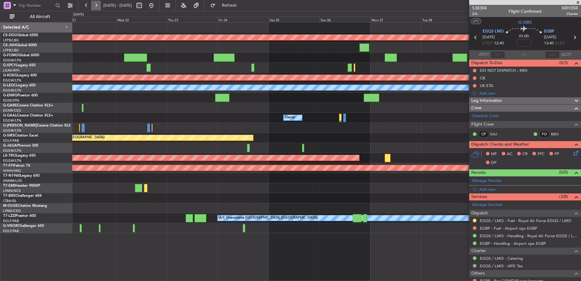
click at [94, 2] on button at bounding box center [96, 6] width 10 height 10
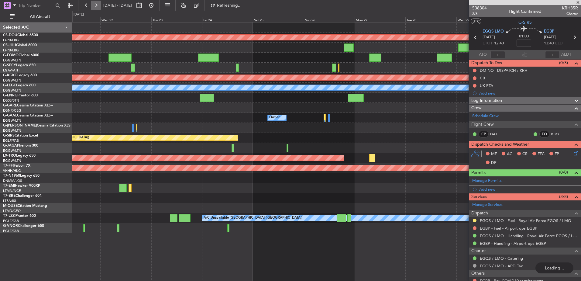
click at [94, 2] on button at bounding box center [96, 6] width 10 height 10
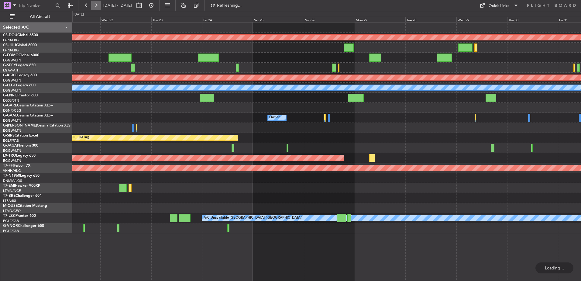
click at [94, 2] on button at bounding box center [96, 6] width 10 height 10
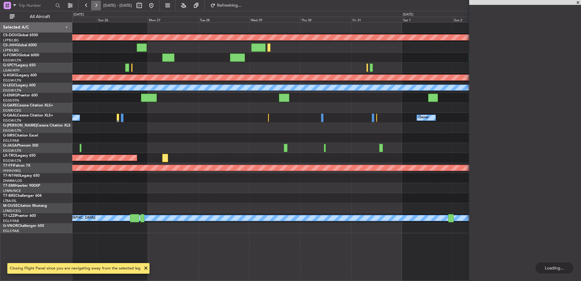
click at [94, 2] on button at bounding box center [96, 6] width 10 height 10
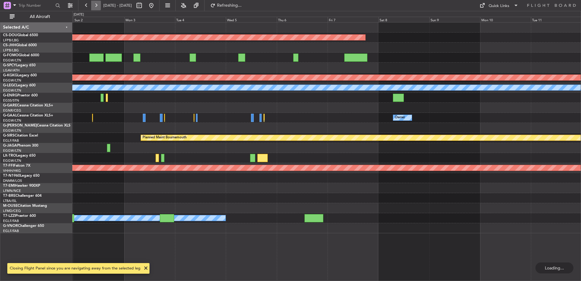
click at [94, 2] on button at bounding box center [96, 6] width 10 height 10
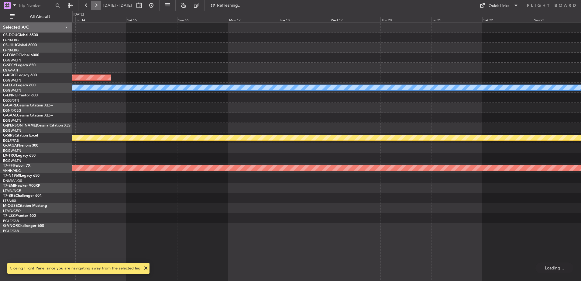
click at [94, 2] on button at bounding box center [96, 6] width 10 height 10
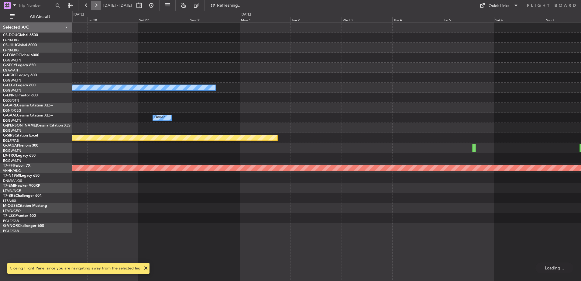
click at [94, 2] on button at bounding box center [96, 6] width 10 height 10
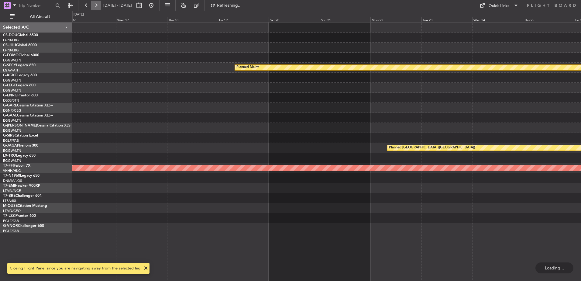
click at [94, 2] on button at bounding box center [96, 6] width 10 height 10
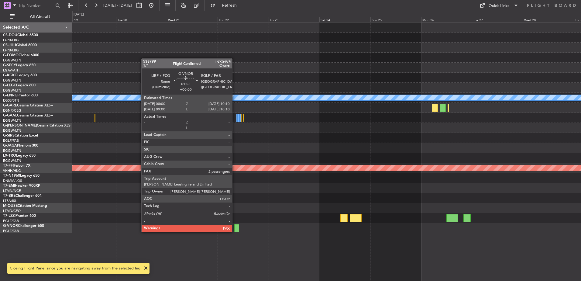
click at [235, 226] on div at bounding box center [236, 228] width 5 height 8
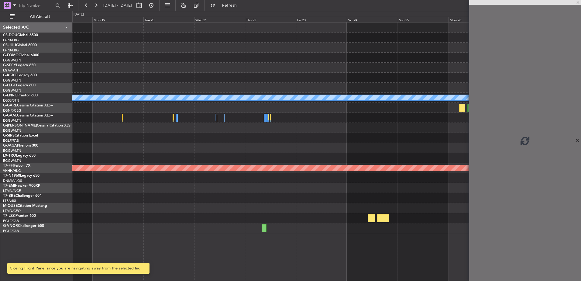
click at [346, 225] on div "Planned Maint London ([GEOGRAPHIC_DATA]) Owner Planned Maint Geneva ([GEOGRAPHI…" at bounding box center [326, 127] width 509 height 211
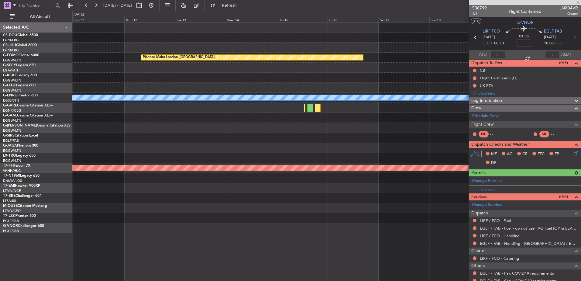
click at [438, 200] on div "Planned Maint London (Biggin Hill) Owner Planned Maint Planned Maint St Gallen …" at bounding box center [326, 127] width 509 height 211
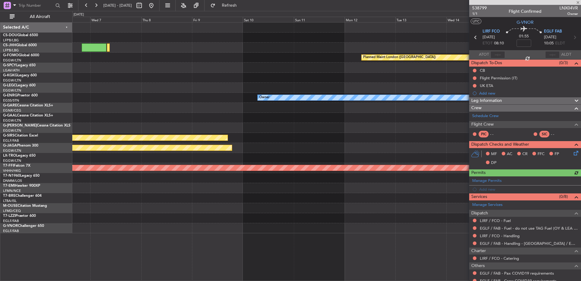
click at [474, 165] on fb-app "10 Jan 2026 - 20 Jan 2026 Refresh Quick Links All Aircraft Planned Maint London…" at bounding box center [290, 143] width 581 height 276
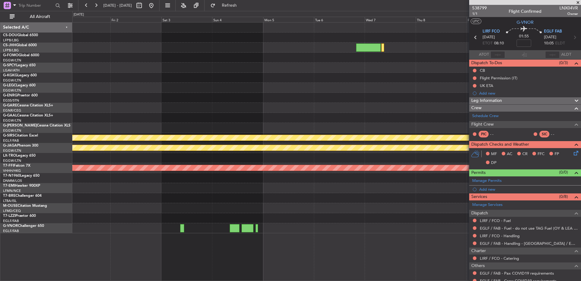
click at [512, 157] on fb-app "01 Jan 2026 - 11 Jan 2026 Refresh Quick Links All Aircraft Planned Maint London…" at bounding box center [290, 143] width 581 height 276
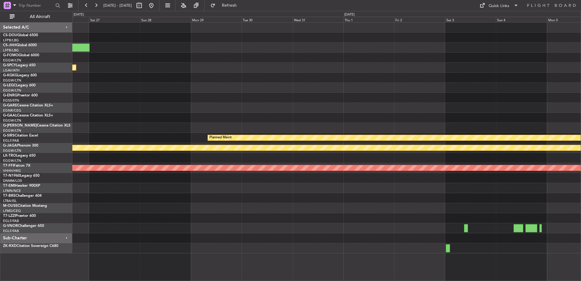
click at [392, 165] on div "Planned Maint Geneva (Cointrin)" at bounding box center [326, 168] width 509 height 10
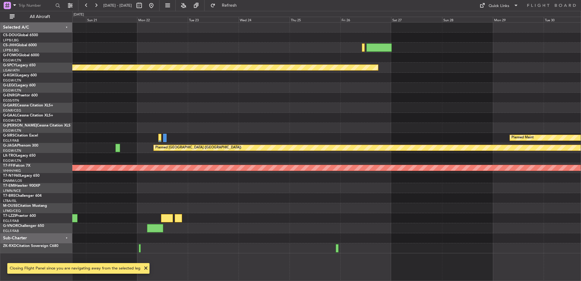
click at [331, 204] on div at bounding box center [326, 208] width 509 height 10
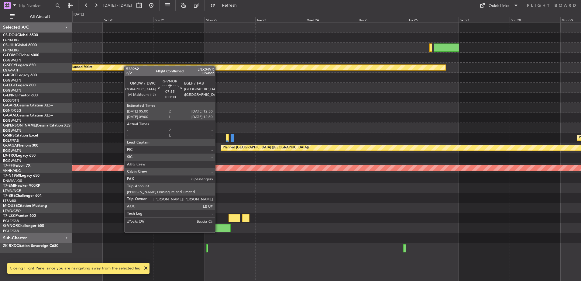
click at [218, 226] on div at bounding box center [223, 228] width 16 height 8
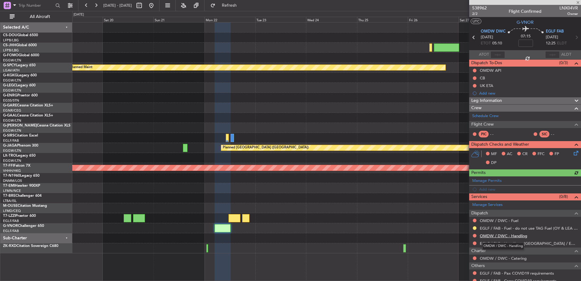
click at [498, 235] on link "OMDW / DWC - Handling" at bounding box center [503, 235] width 47 height 5
click at [511, 219] on link "OMDW / DWC - Fuel" at bounding box center [499, 220] width 39 height 5
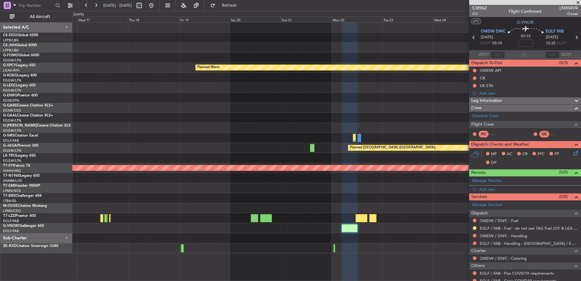
click at [282, 260] on div "Planned Maint Planned Maint Planned Maint St Gallen (Altenrhein) Planned Maint …" at bounding box center [326, 151] width 509 height 259
click at [216, 196] on div at bounding box center [326, 198] width 509 height 10
click at [303, 202] on div at bounding box center [326, 198] width 509 height 10
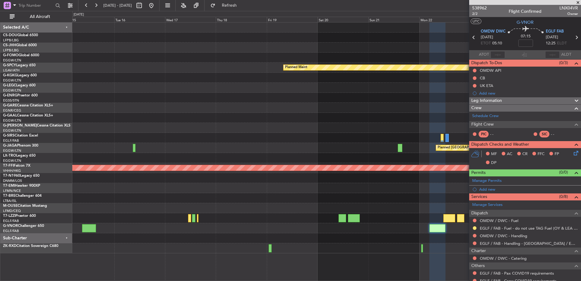
click at [337, 205] on div "Planned Maint Planned Maint St Gallen (Altenrhein) Planned Maint Geneva (Cointr…" at bounding box center [326, 137] width 509 height 231
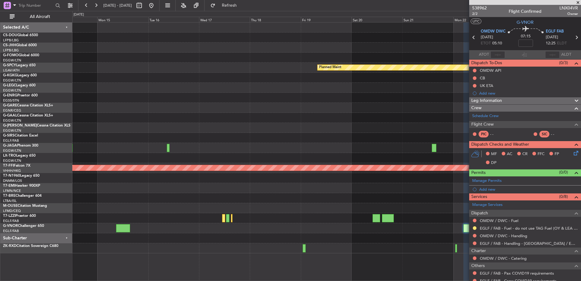
click at [122, 226] on div at bounding box center [123, 228] width 14 height 8
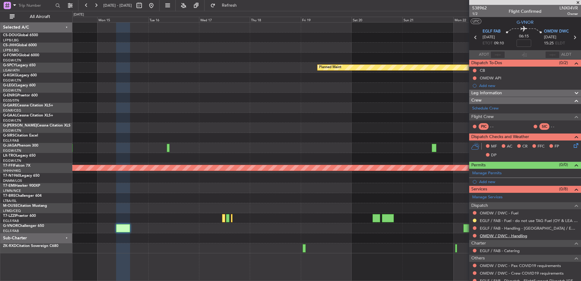
click at [489, 236] on link "OMDW / DWC - Handling" at bounding box center [503, 235] width 47 height 5
click at [495, 213] on link "OMDW / DWC - Fuel" at bounding box center [499, 212] width 39 height 5
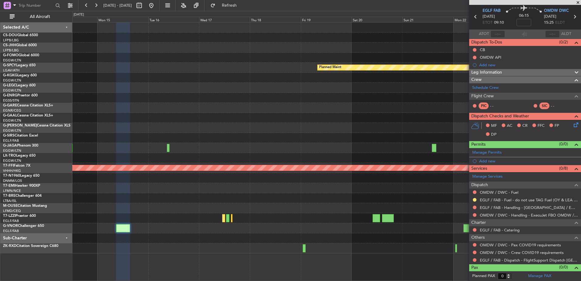
scroll to position [19, 0]
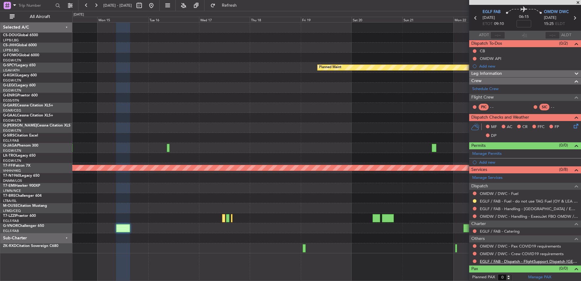
click at [489, 262] on link "EGLF / FAB - Dispatch - FlightSupport Dispatch [GEOGRAPHIC_DATA]" at bounding box center [529, 261] width 98 height 5
click at [244, 127] on div at bounding box center [326, 128] width 509 height 10
click at [372, 166] on div "Planned Maint Planned Maint St Gallen (Altenrhein) Planned Maint Geneva (Cointr…" at bounding box center [326, 137] width 509 height 231
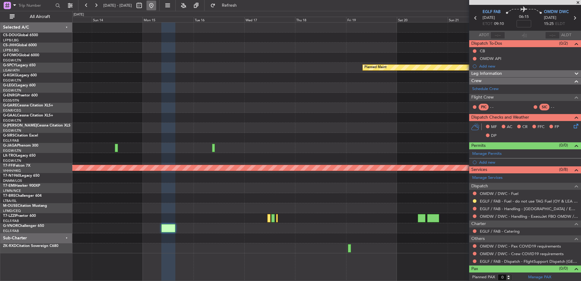
click at [156, 6] on button at bounding box center [152, 6] width 10 height 10
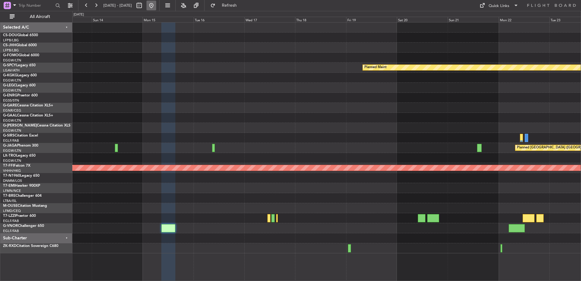
scroll to position [0, 0]
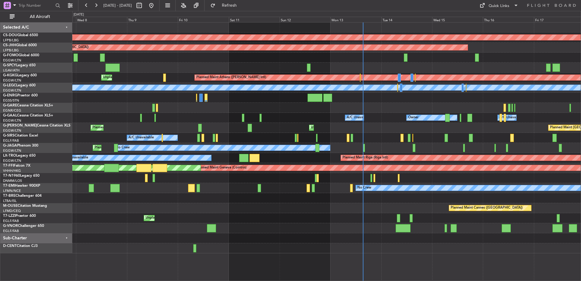
click at [402, 232] on div at bounding box center [403, 228] width 15 height 8
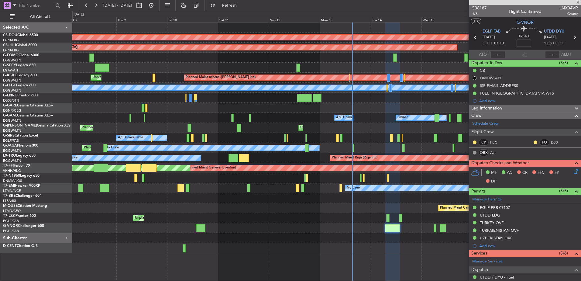
click at [339, 203] on div "Planned Maint London (Biggin Hill) Planned Maint Paris (Le Bourget) Planned Mai…" at bounding box center [326, 137] width 509 height 231
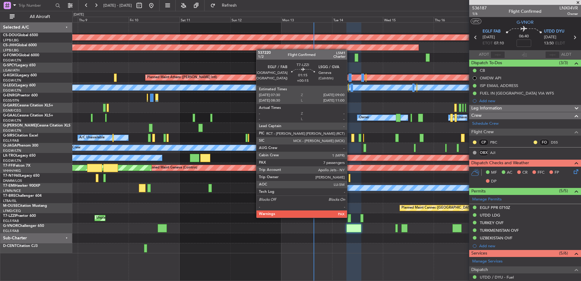
click at [350, 217] on div at bounding box center [349, 218] width 3 height 8
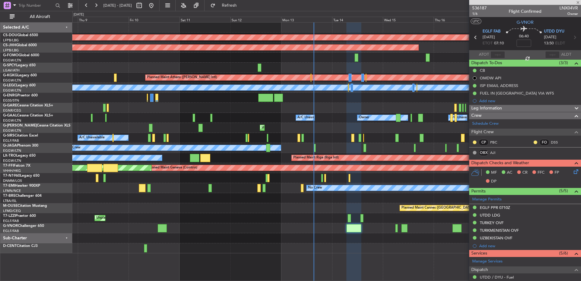
type input "+00:15"
type input "7"
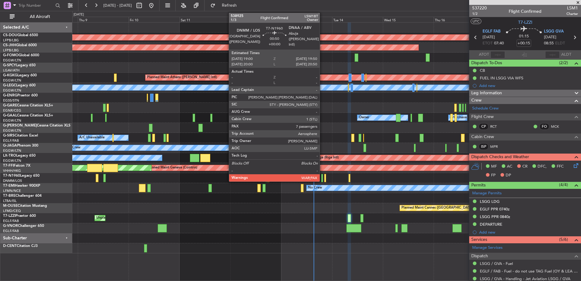
click at [323, 175] on div at bounding box center [322, 178] width 2 height 8
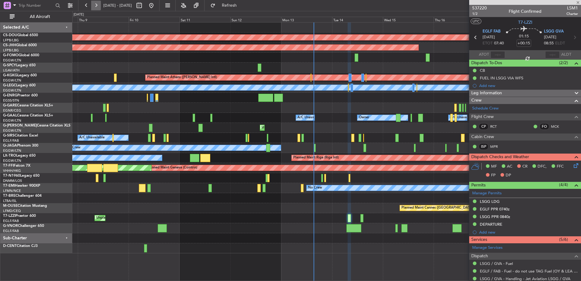
click at [98, 8] on button at bounding box center [96, 6] width 10 height 10
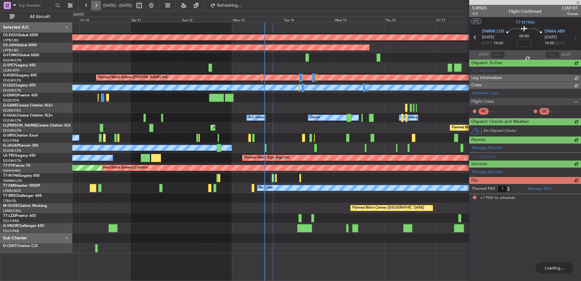
click at [98, 8] on button at bounding box center [96, 6] width 10 height 10
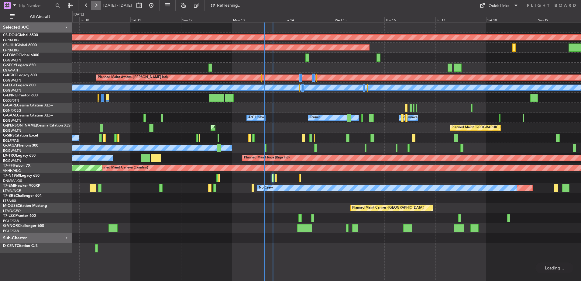
click at [98, 8] on button at bounding box center [96, 6] width 10 height 10
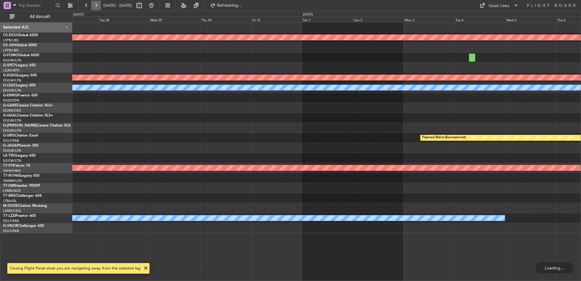
click at [98, 8] on button at bounding box center [96, 6] width 10 height 10
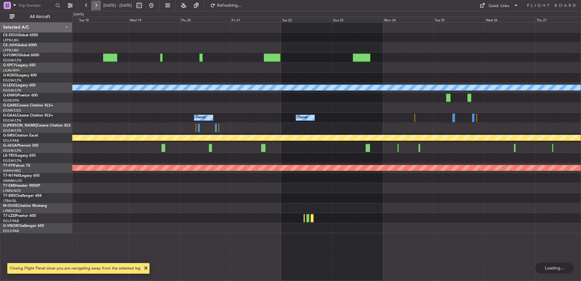
click at [98, 8] on button at bounding box center [96, 6] width 10 height 10
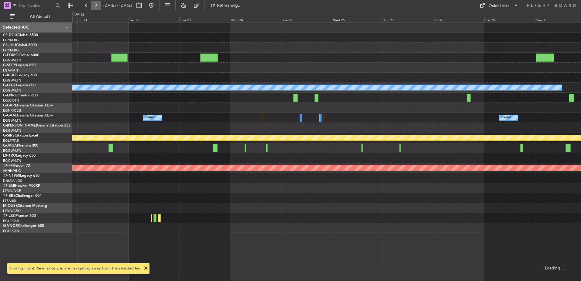
click at [98, 8] on button at bounding box center [96, 6] width 10 height 10
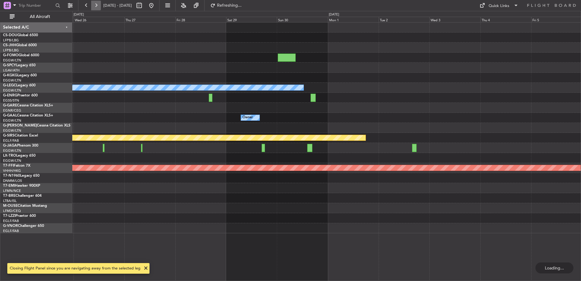
click at [98, 8] on button at bounding box center [96, 6] width 10 height 10
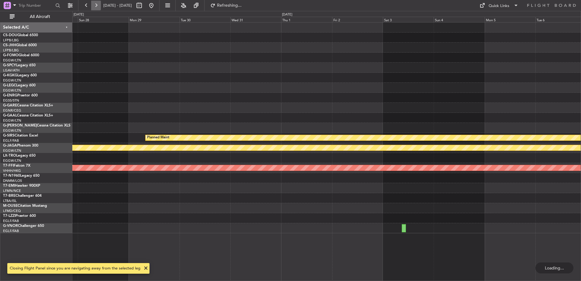
click at [98, 8] on button at bounding box center [96, 6] width 10 height 10
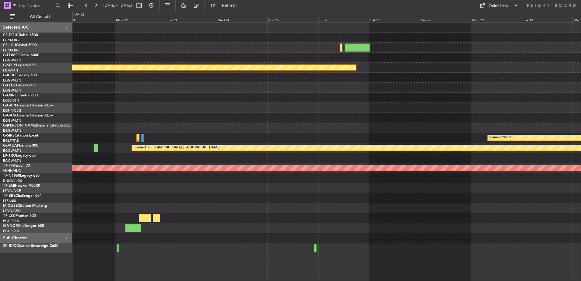
click at [454, 214] on div at bounding box center [326, 218] width 509 height 10
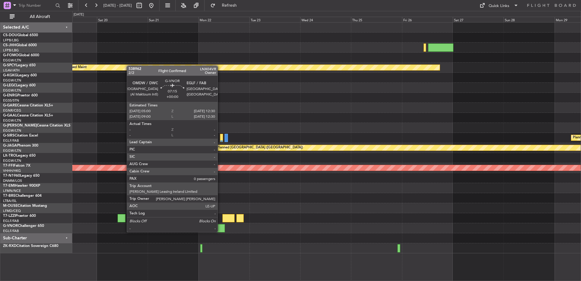
click at [220, 226] on div at bounding box center [217, 228] width 16 height 8
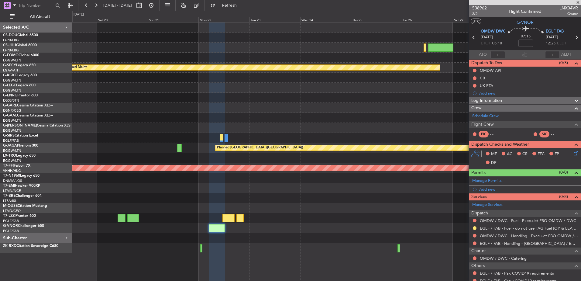
click at [478, 9] on span "538962" at bounding box center [479, 8] width 15 height 6
click at [536, 168] on div "MF AC CR FFC FP DP" at bounding box center [525, 158] width 112 height 21
click at [348, 177] on div at bounding box center [326, 178] width 509 height 10
click at [160, 10] on fb-range-datepicker "19 Dec 2025 - 29 Dec 2025" at bounding box center [118, 5] width 81 height 11
click at [160, 9] on fb-range-datepicker "19 Dec 2025 - 29 Dec 2025" at bounding box center [118, 5] width 81 height 11
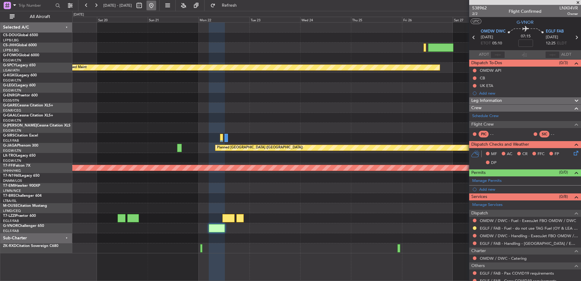
click at [156, 7] on button at bounding box center [152, 6] width 10 height 10
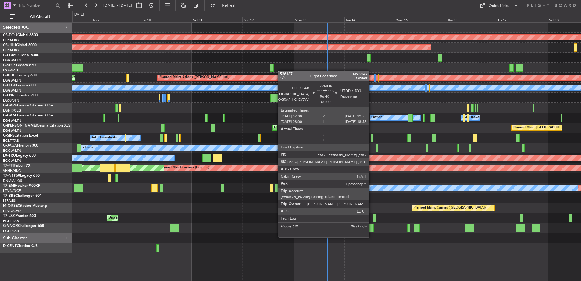
click at [372, 231] on div at bounding box center [366, 228] width 15 height 8
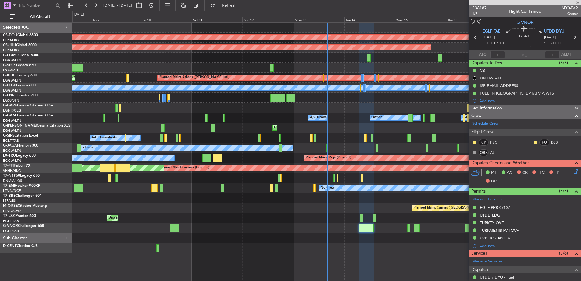
click at [205, 234] on div "Planned Maint London ([GEOGRAPHIC_DATA]) Planned Maint [GEOGRAPHIC_DATA] ([GEOG…" at bounding box center [326, 137] width 509 height 231
